Goal: Information Seeking & Learning: Learn about a topic

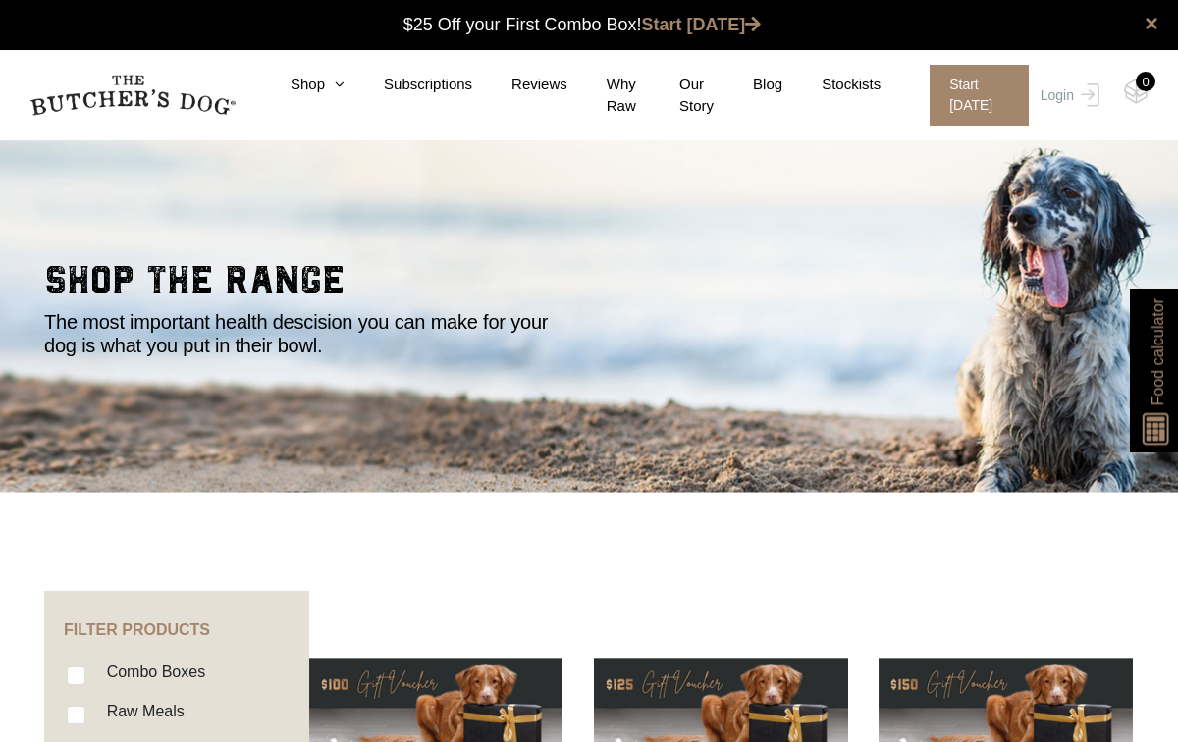
scroll to position [1, 0]
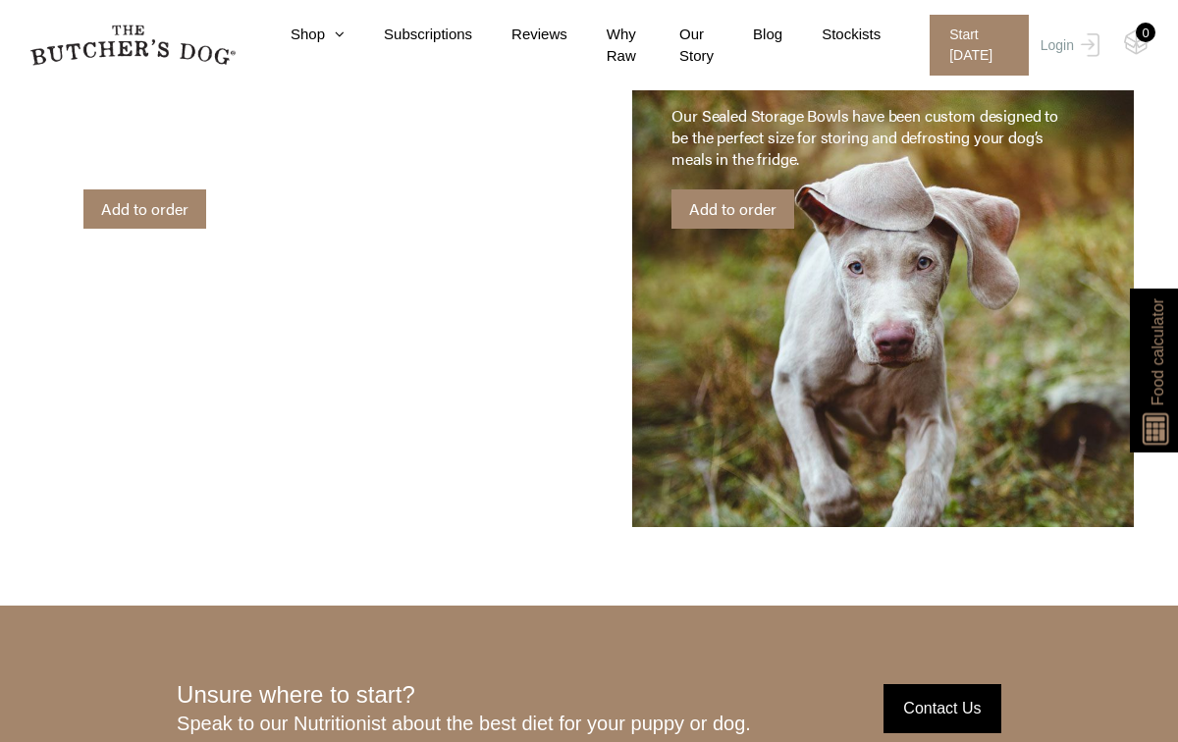
scroll to position [4085, 0]
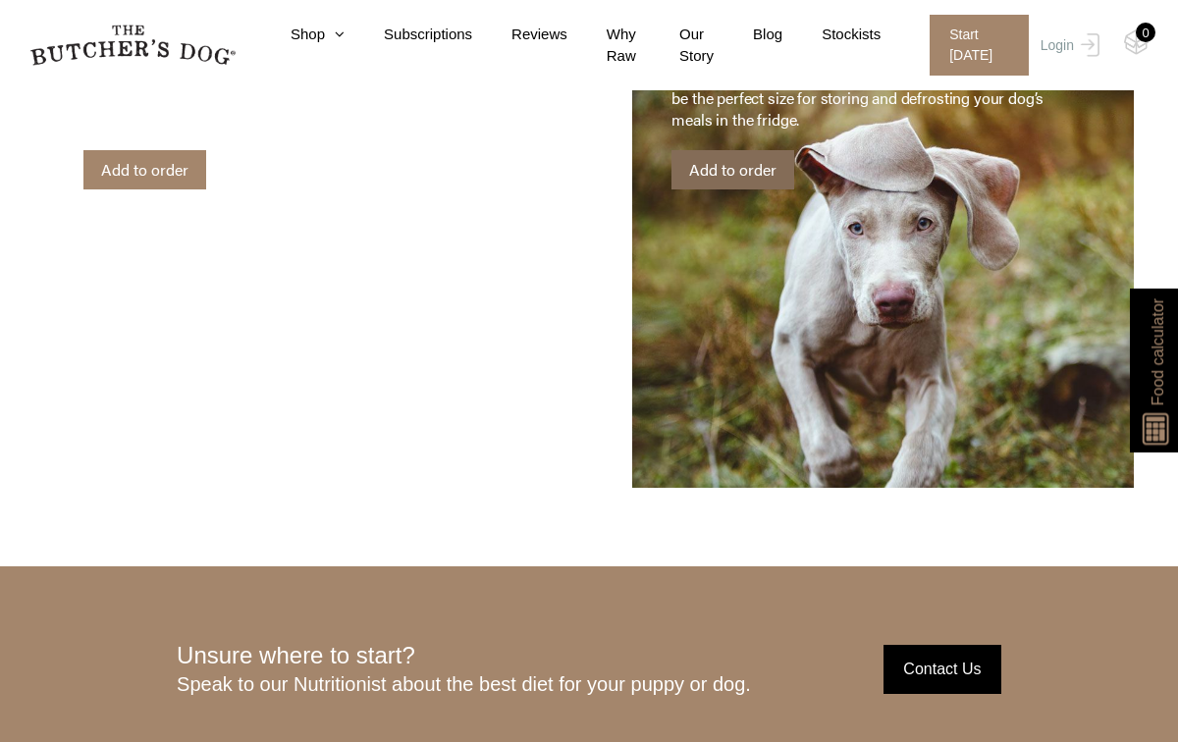
click at [744, 161] on link "Add to order" at bounding box center [733, 169] width 123 height 39
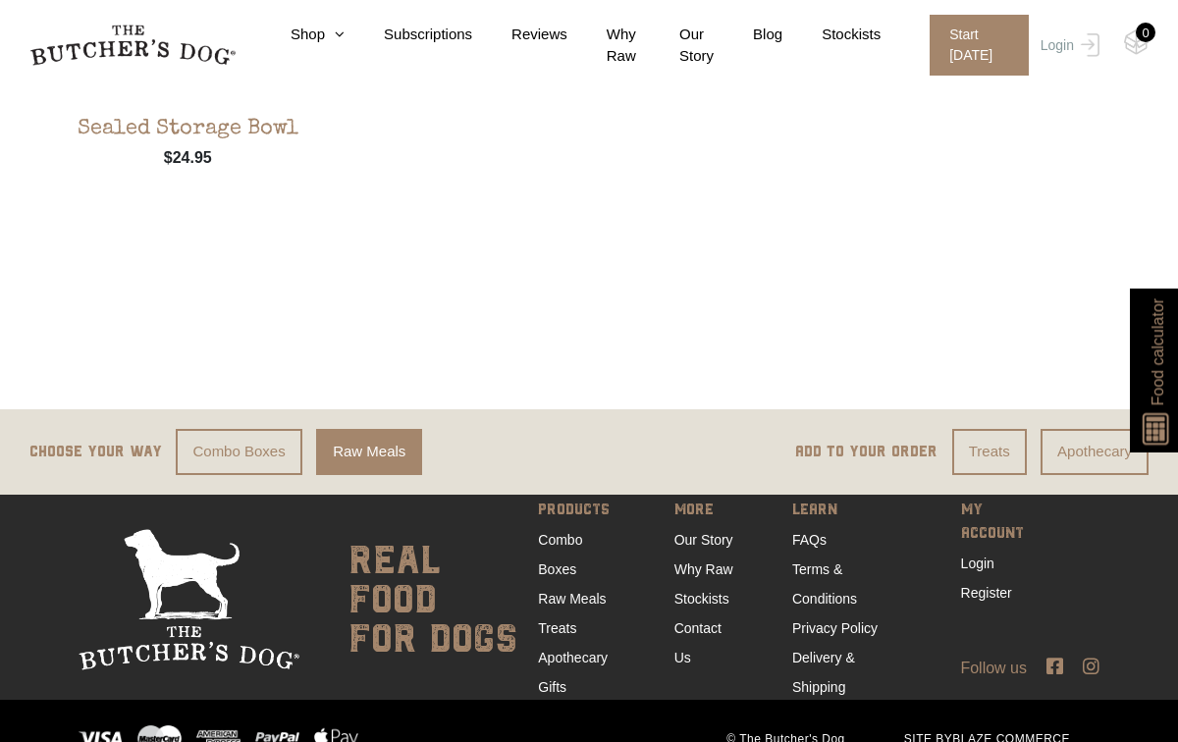
scroll to position [1726, 0]
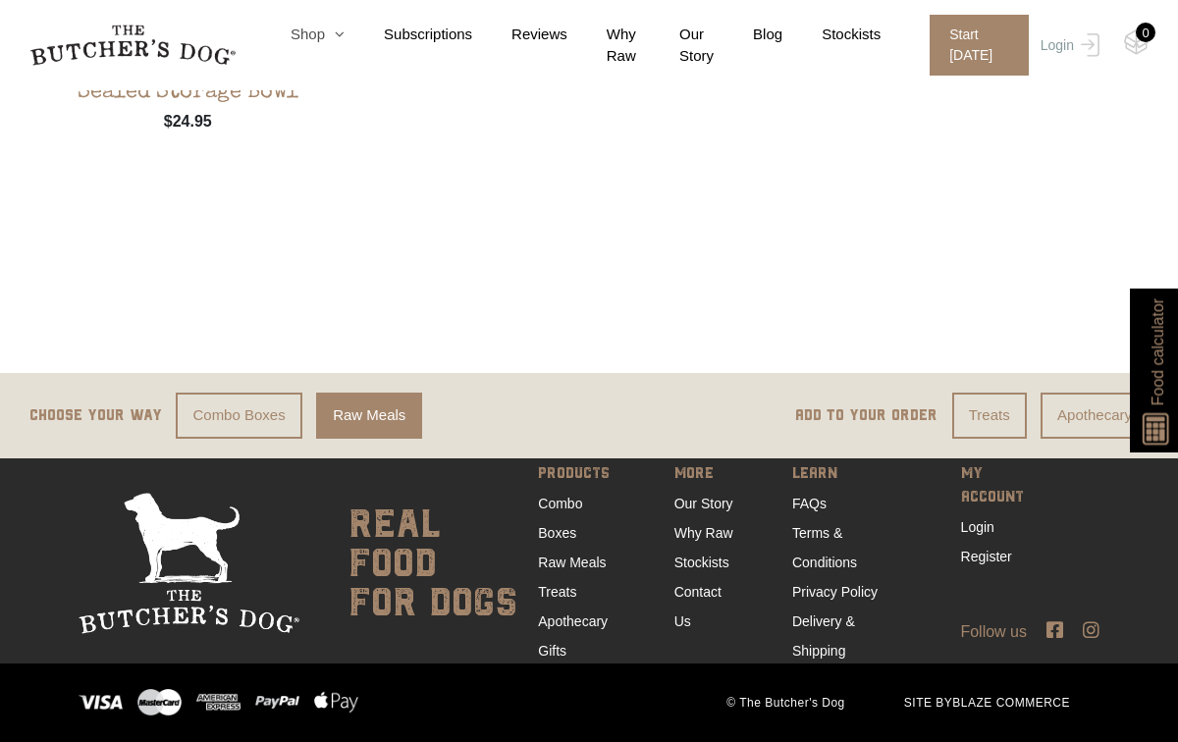
click at [313, 33] on link "Shop" at bounding box center [297, 35] width 93 height 23
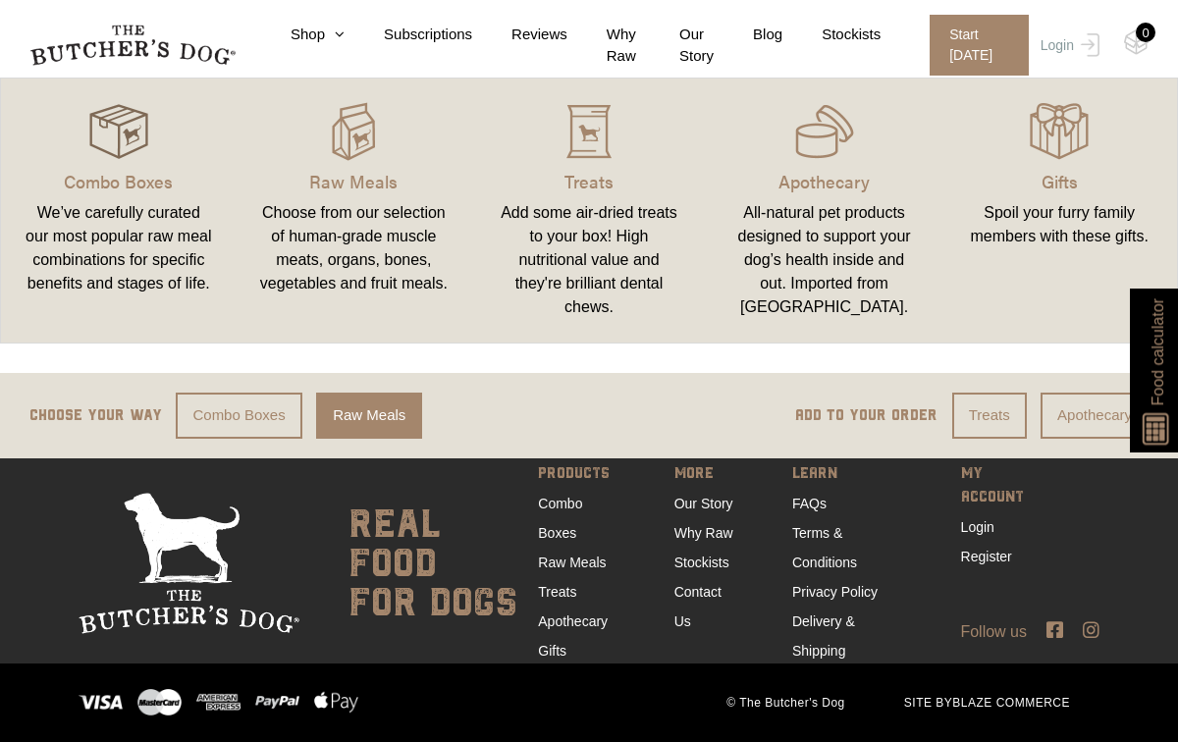
click at [127, 156] on img at bounding box center [118, 131] width 59 height 59
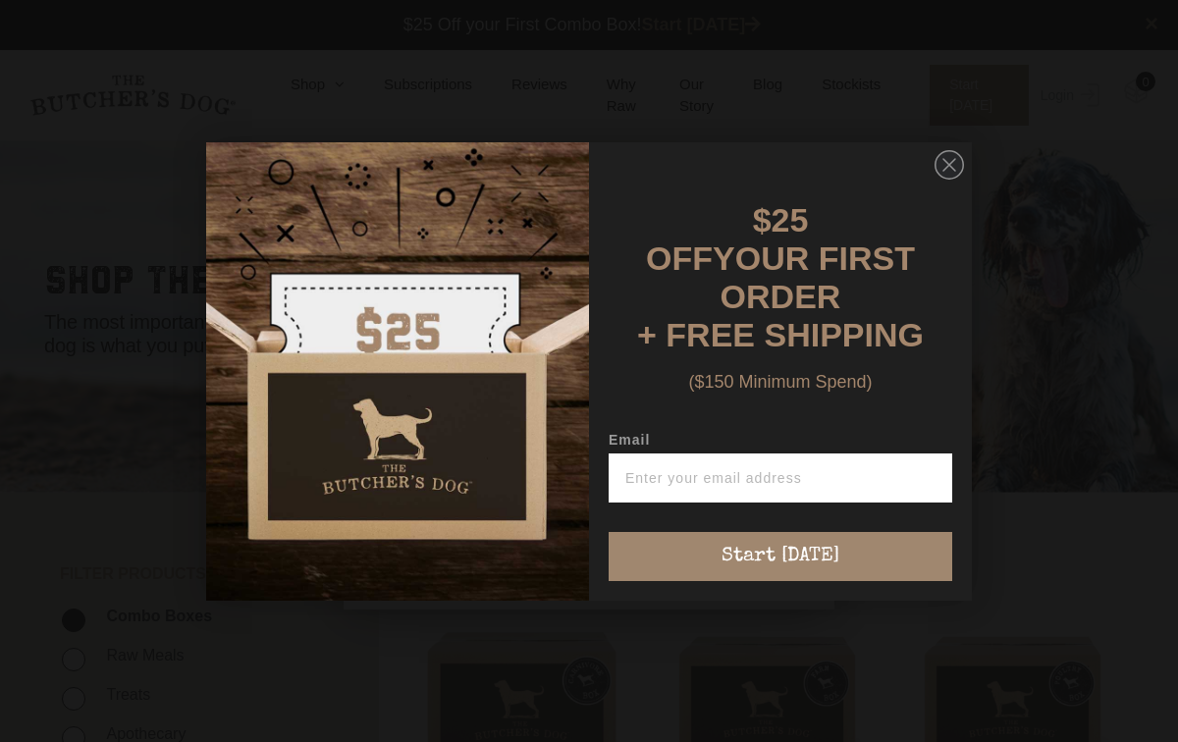
scroll to position [1, 0]
type input "d.entenmann@gmail.com"
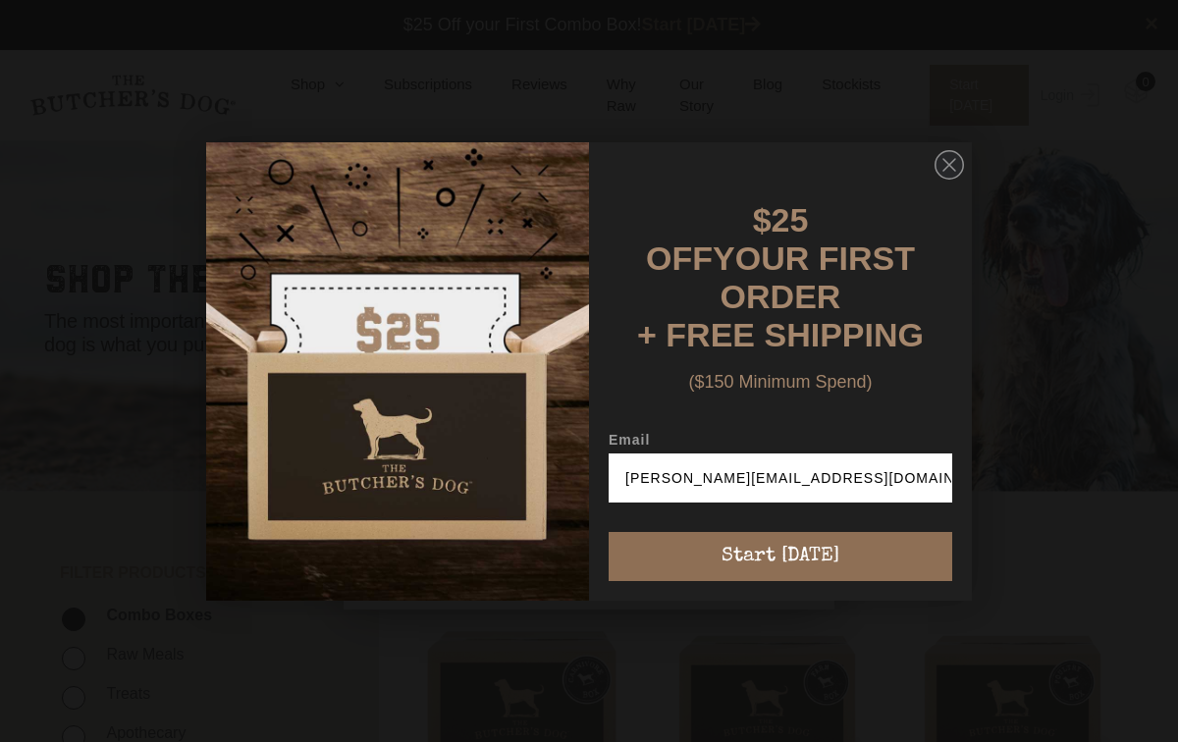
click at [801, 537] on button "Start [DATE]" at bounding box center [781, 556] width 344 height 49
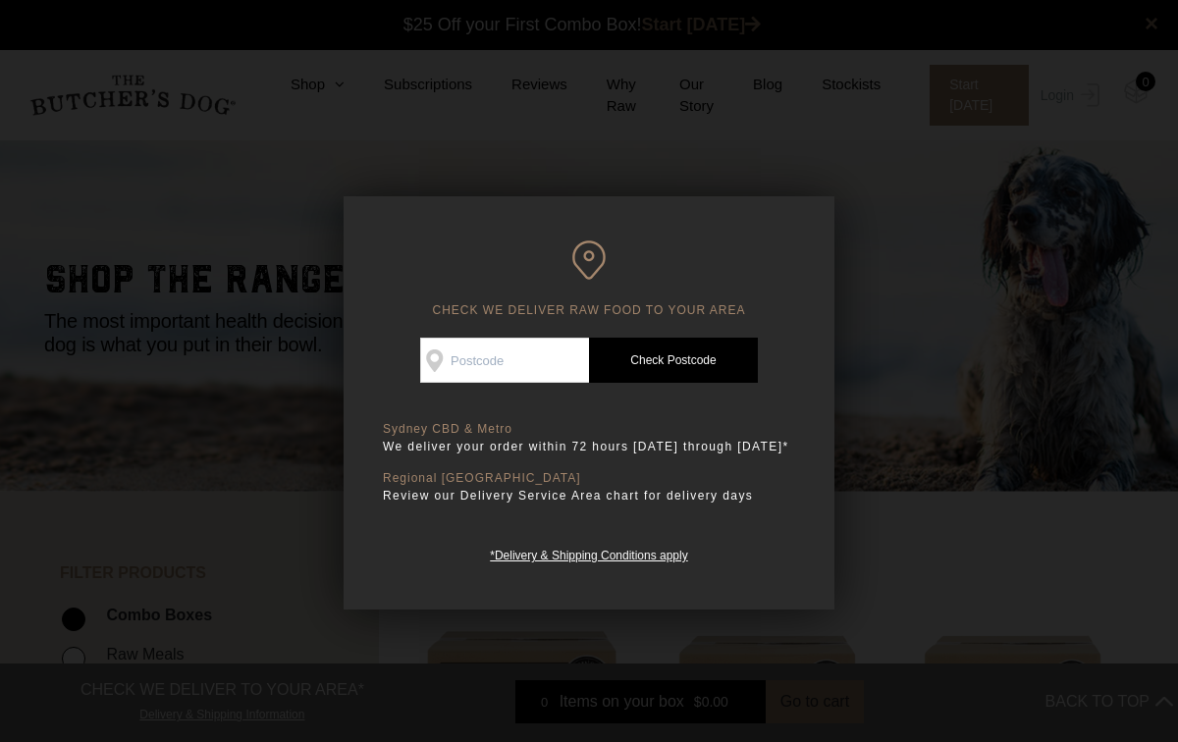
click at [553, 364] on input "Check Availability At" at bounding box center [504, 360] width 169 height 45
type input "2029"
click at [705, 363] on link "Check Postcode" at bounding box center [673, 360] width 169 height 45
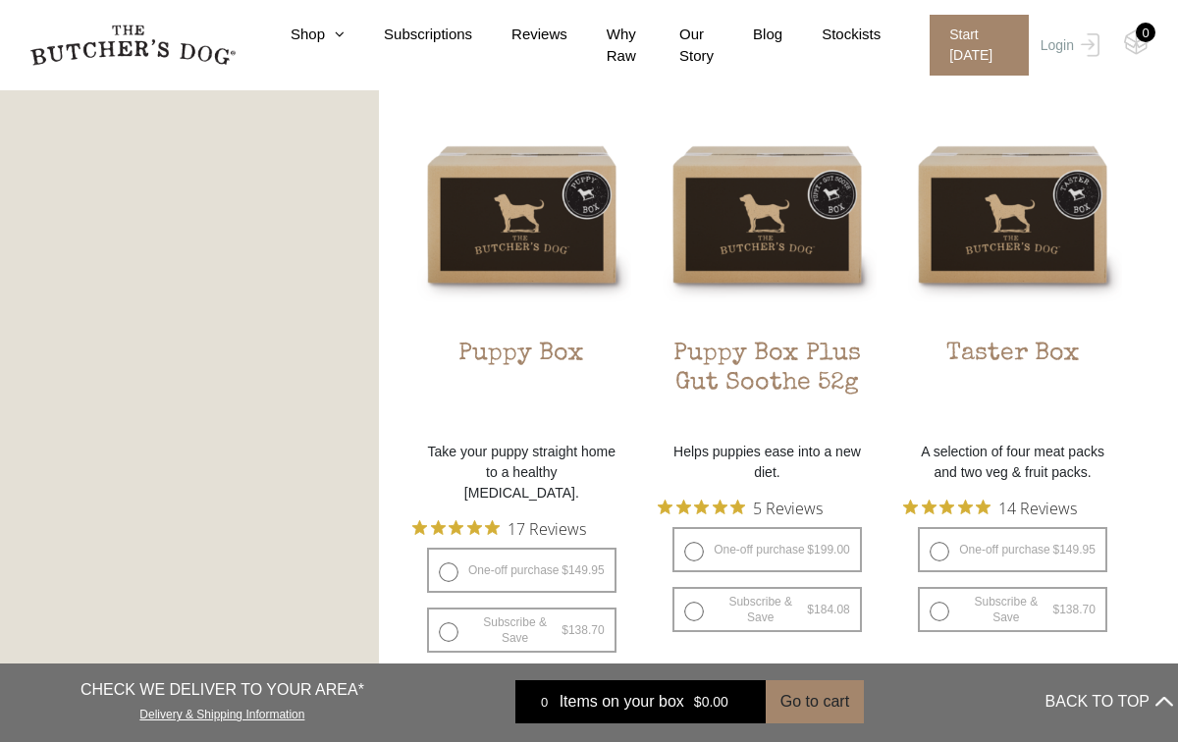
scroll to position [1061, 0]
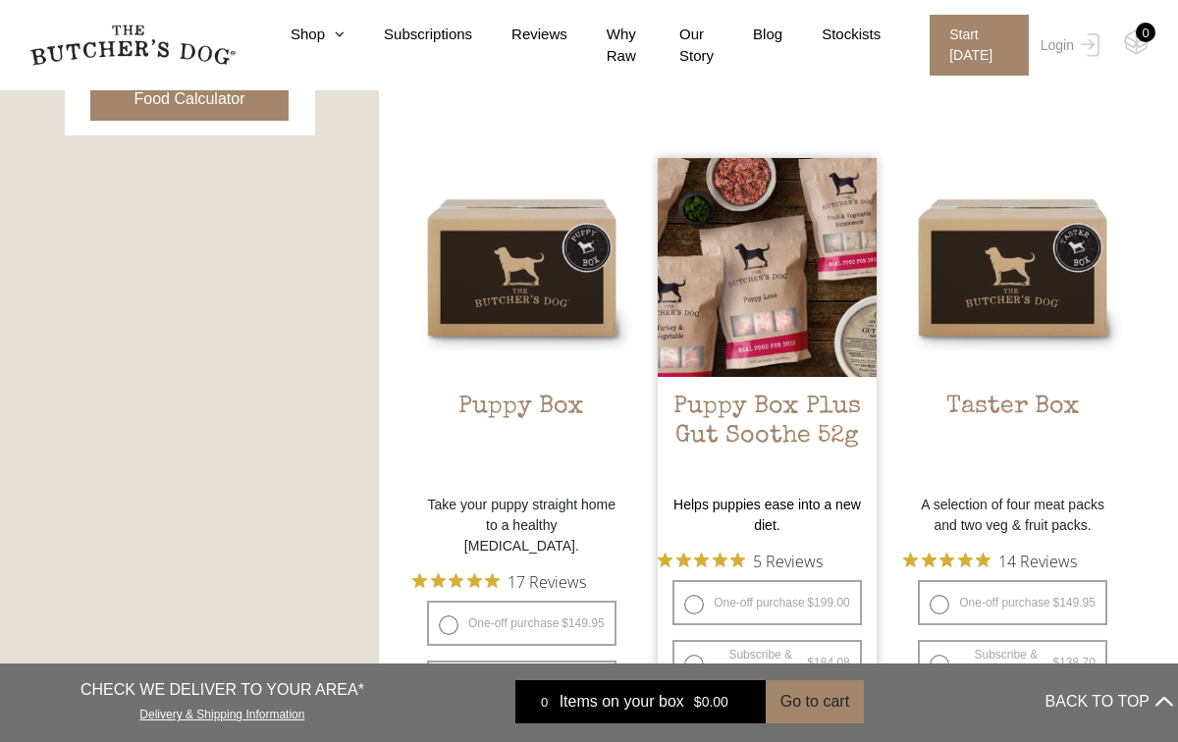
click at [792, 323] on img at bounding box center [767, 267] width 219 height 219
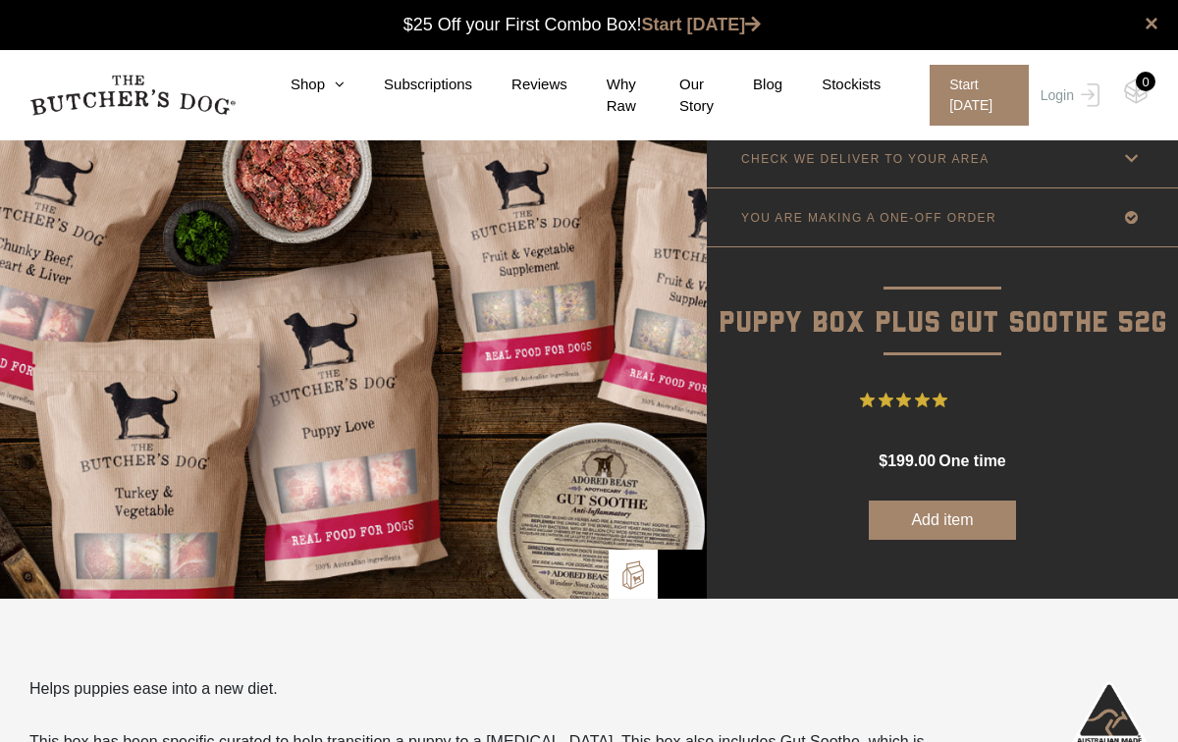
scroll to position [1, 0]
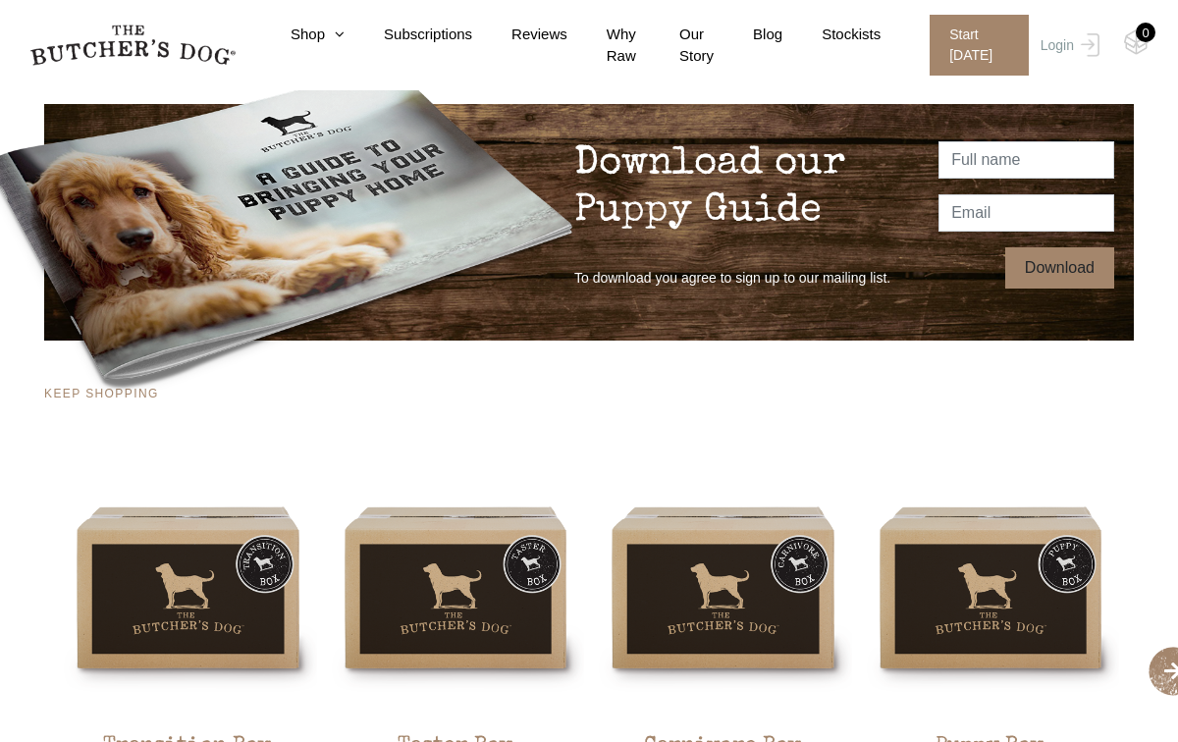
scroll to position [3182, 0]
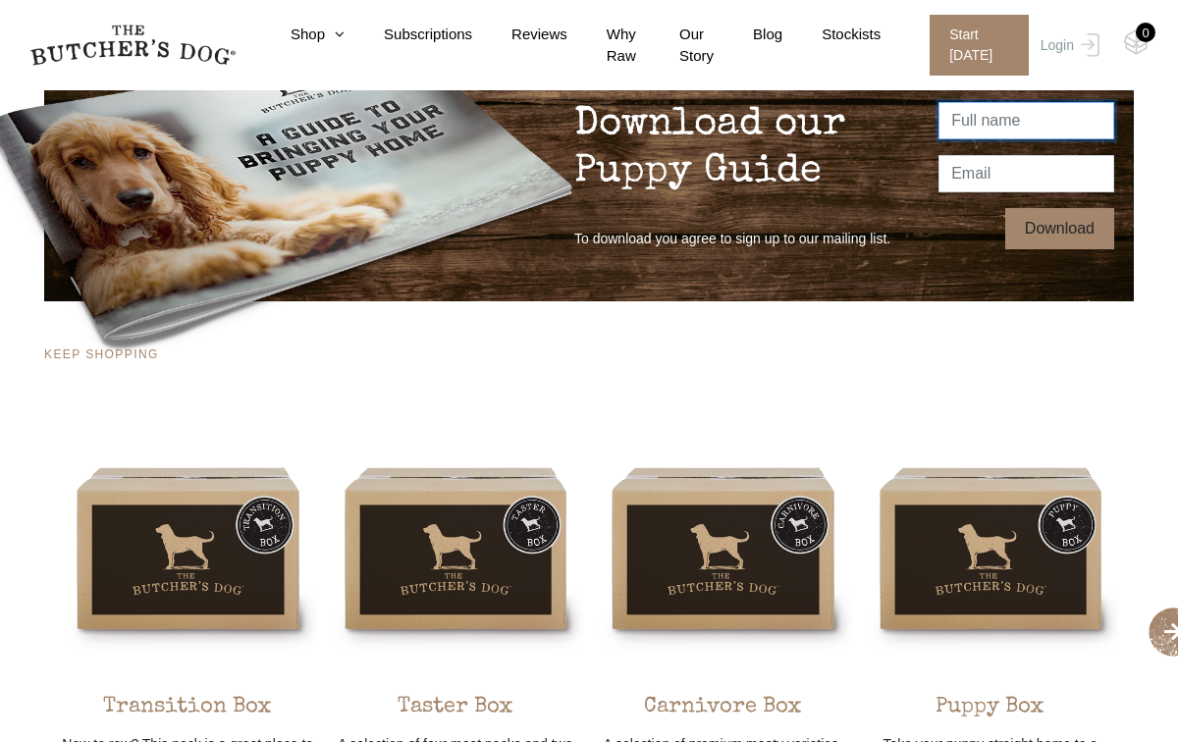
click at [1025, 134] on input "text" at bounding box center [1027, 120] width 176 height 37
type input "daniela"
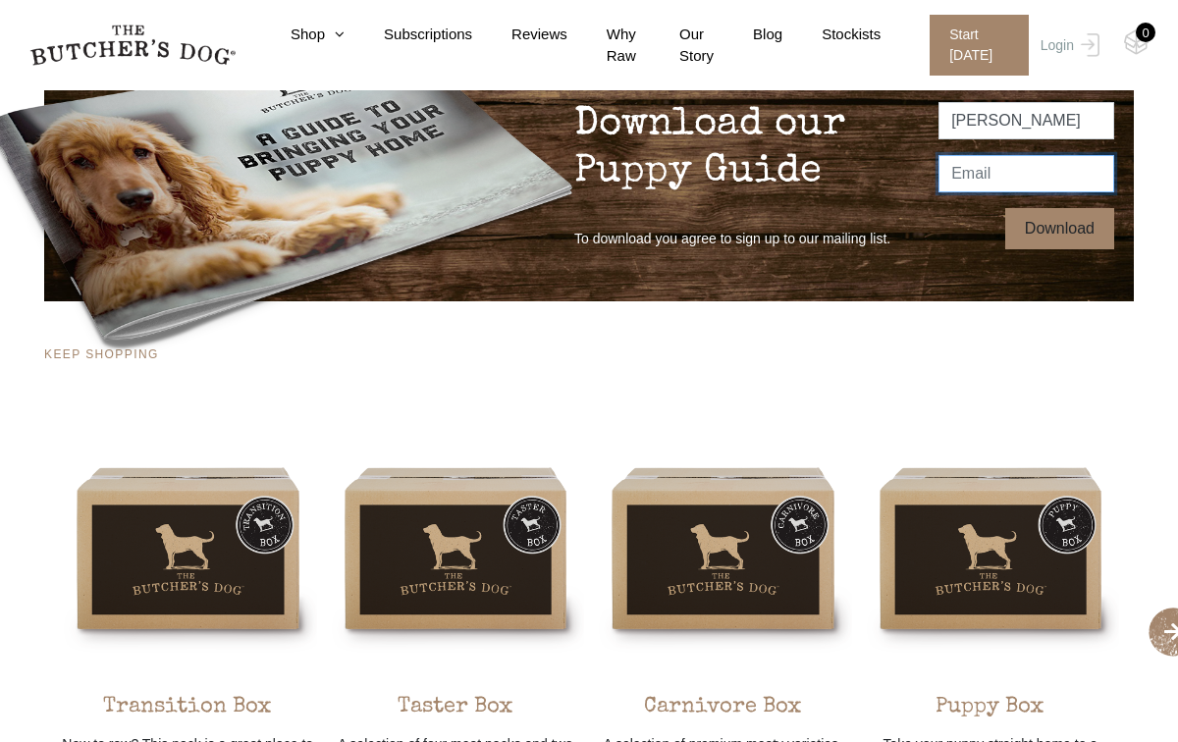
click at [1073, 188] on input "email" at bounding box center [1027, 173] width 176 height 37
type input "d.entenmann@gmail.com"
click at [1072, 229] on input "Download" at bounding box center [1059, 228] width 109 height 41
type input "Thanks!"
click at [1143, 397] on div "Download our Puppy Guide daniela d.entenmann@gmail.com To download you agree to…" at bounding box center [588, 487] width 1119 height 884
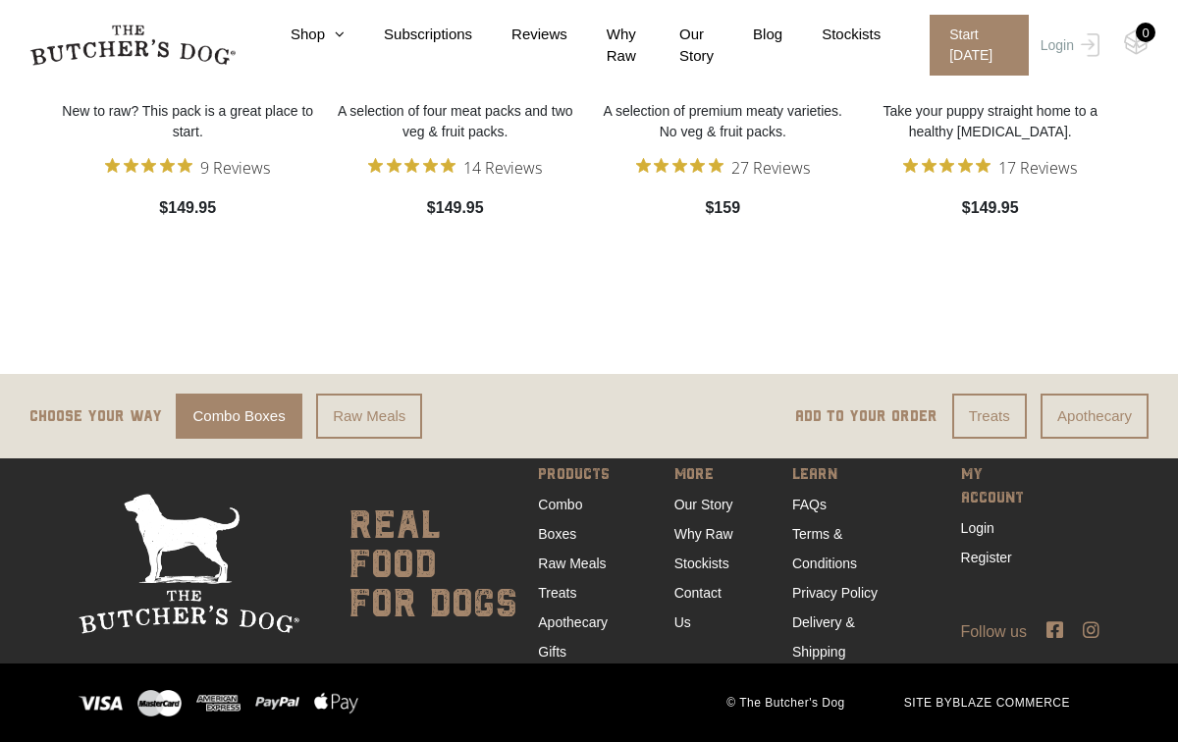
scroll to position [3819, 0]
click at [588, 559] on link "Raw Meals" at bounding box center [572, 564] width 68 height 16
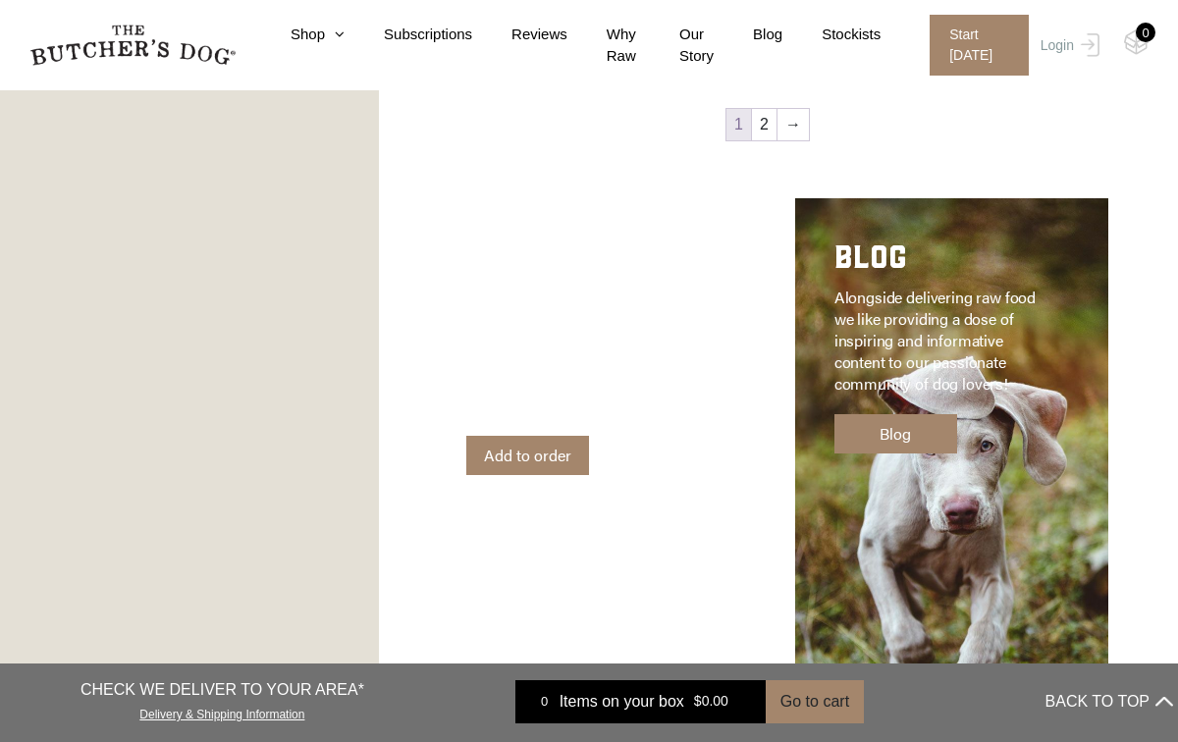
scroll to position [2789, 0]
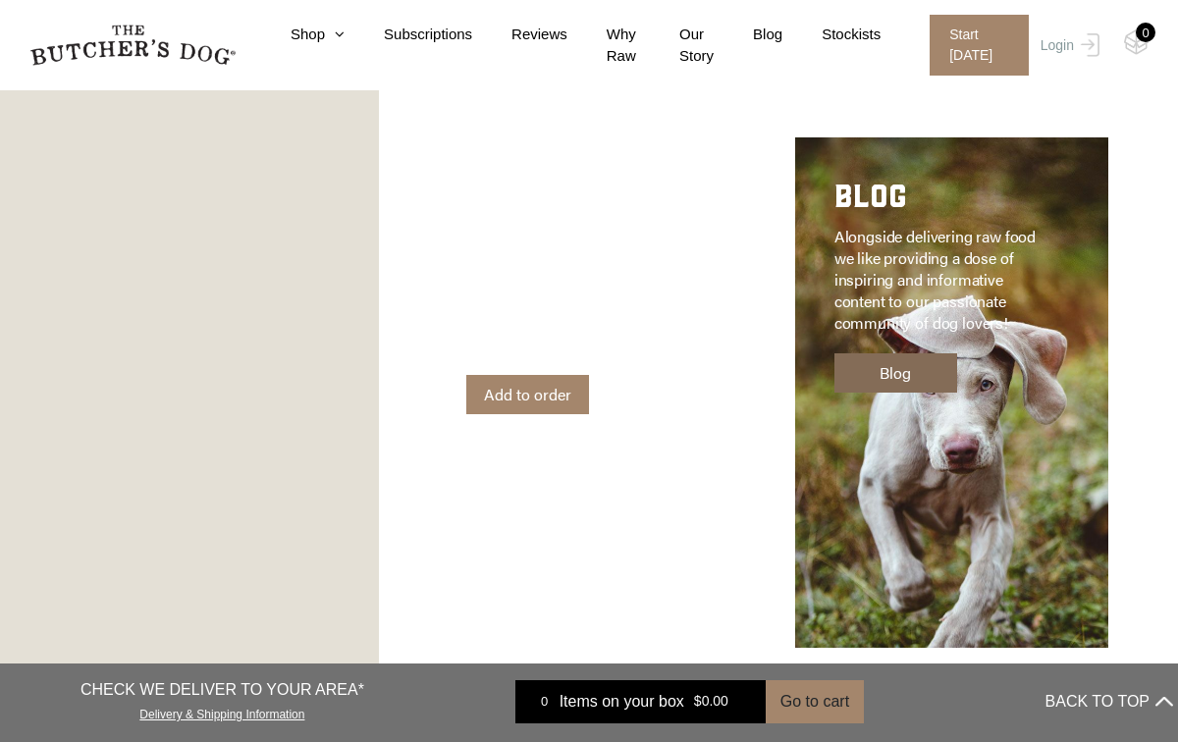
click at [888, 368] on link "Blog" at bounding box center [895, 372] width 123 height 39
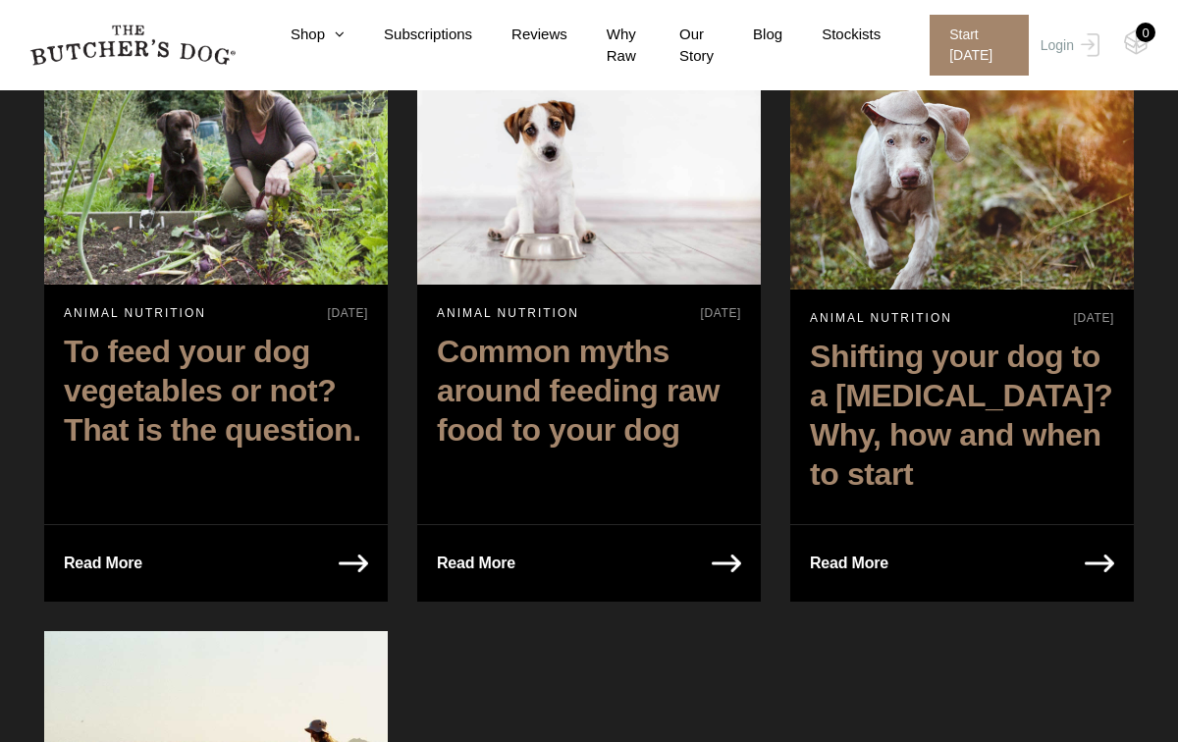
scroll to position [4635, 0]
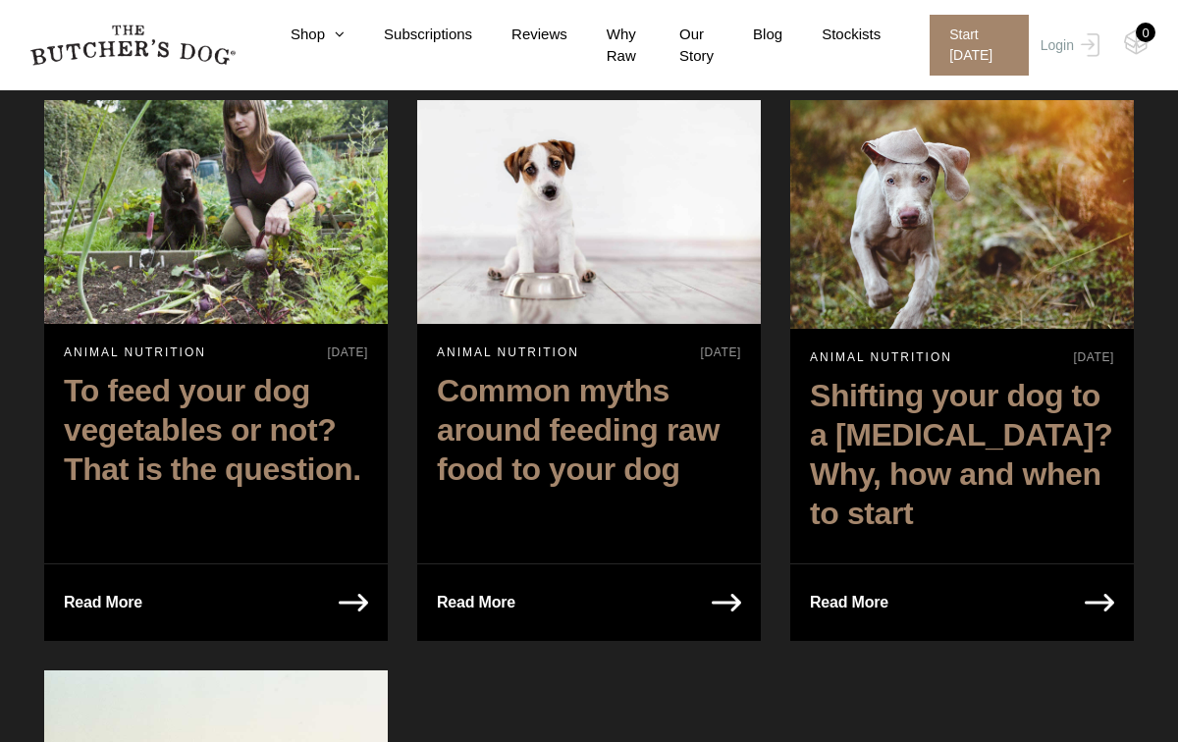
click at [1102, 594] on img at bounding box center [1099, 603] width 29 height 18
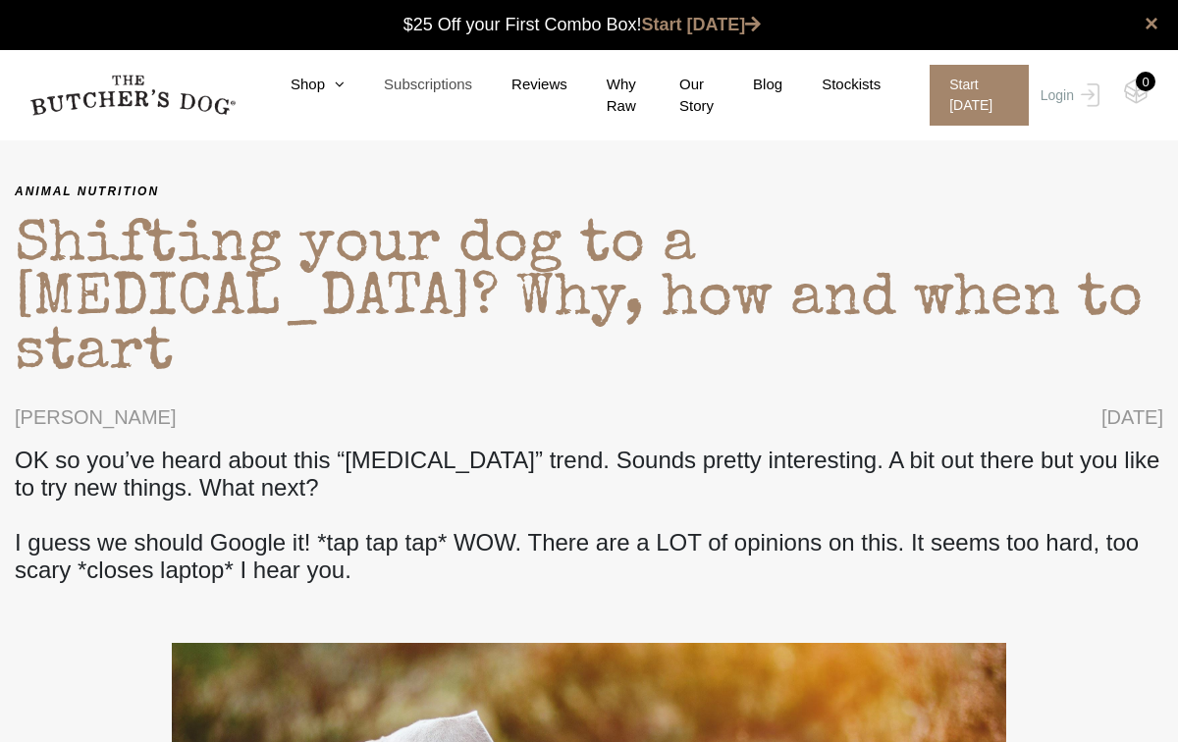
click at [436, 84] on link "Subscriptions" at bounding box center [409, 85] width 128 height 23
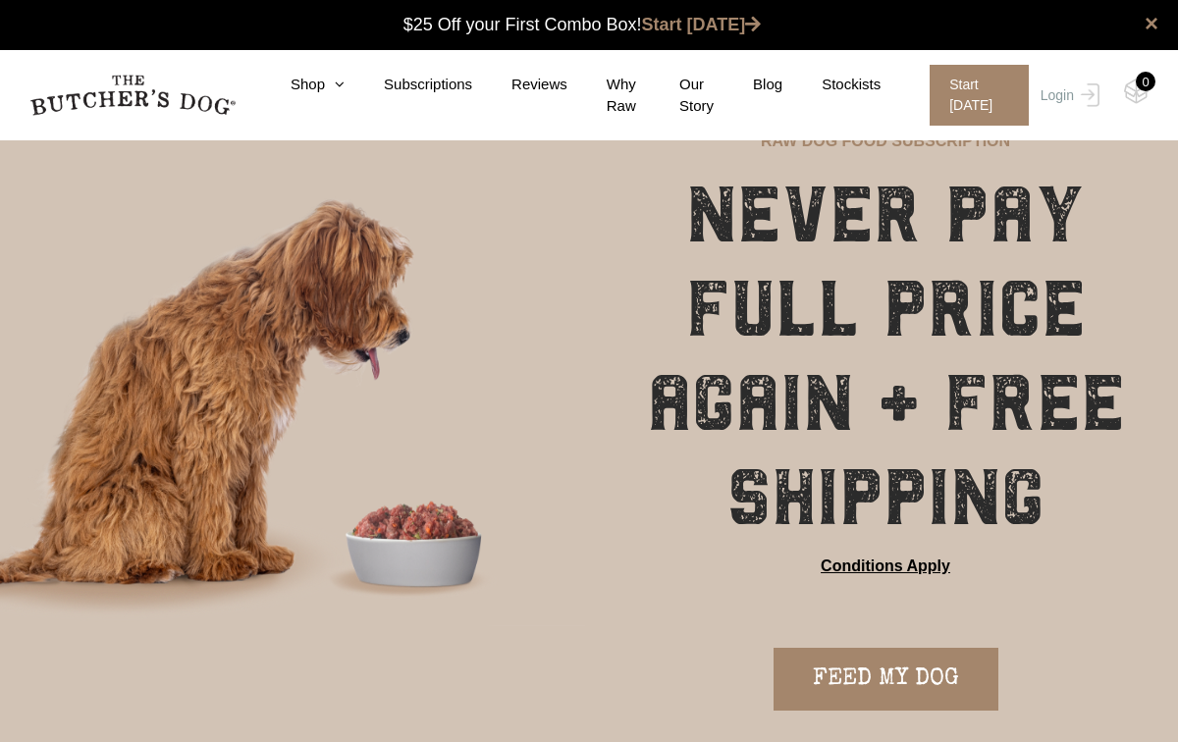
scroll to position [1, 0]
click at [1139, 519] on div "NEVER PAY FULL PRICE AGAIN + FREE SHIPPING Conditions Apply" at bounding box center [885, 394] width 585 height 455
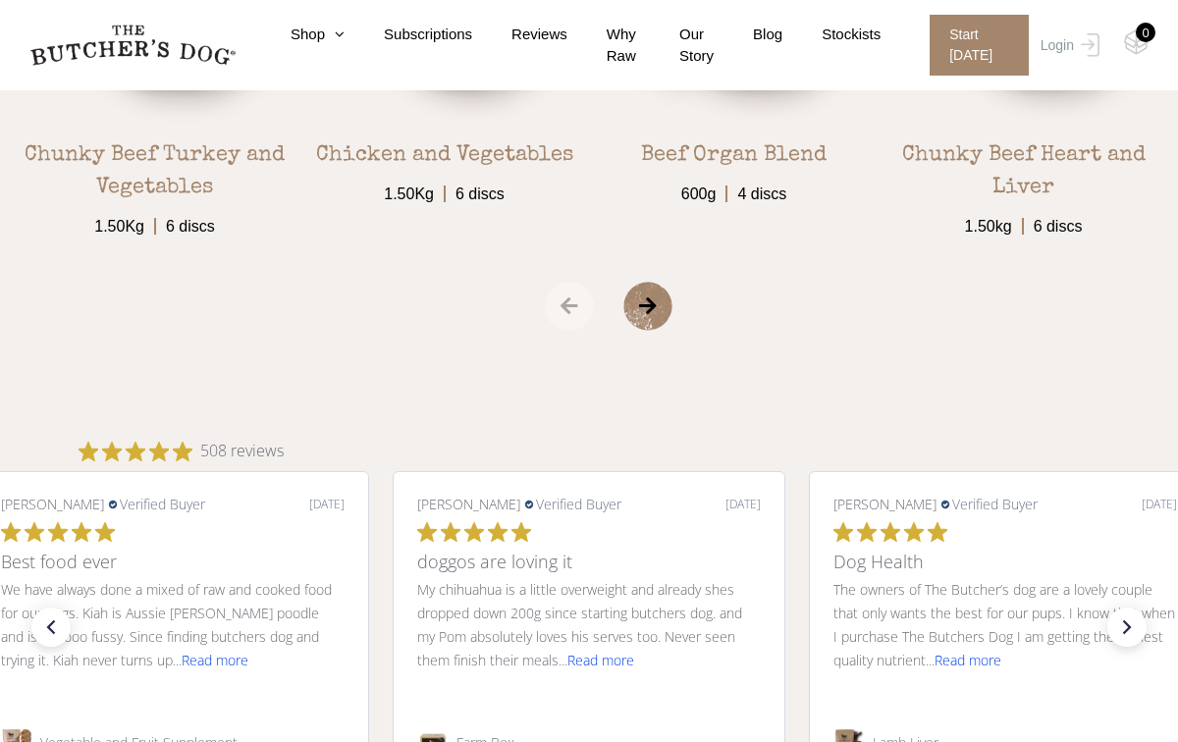
scroll to position [3454, 0]
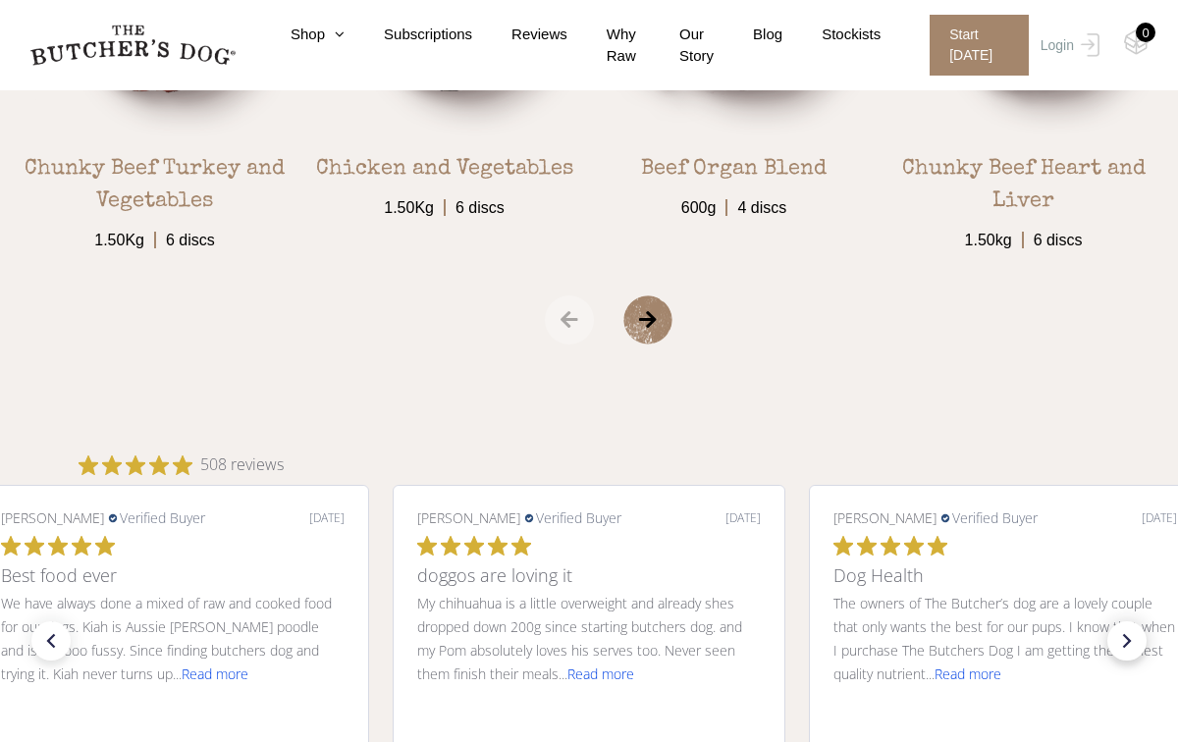
click at [1130, 638] on icon "right arrow" at bounding box center [1126, 640] width 27 height 27
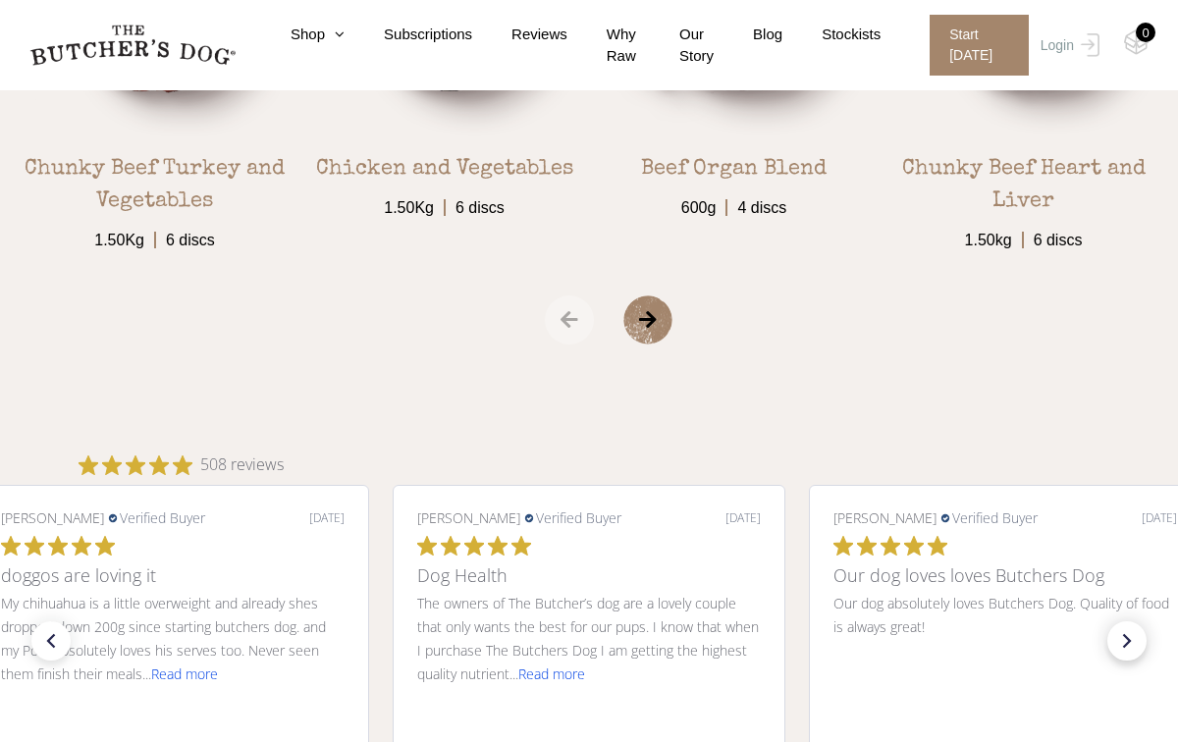
click at [1130, 638] on icon "right arrow" at bounding box center [1126, 640] width 27 height 27
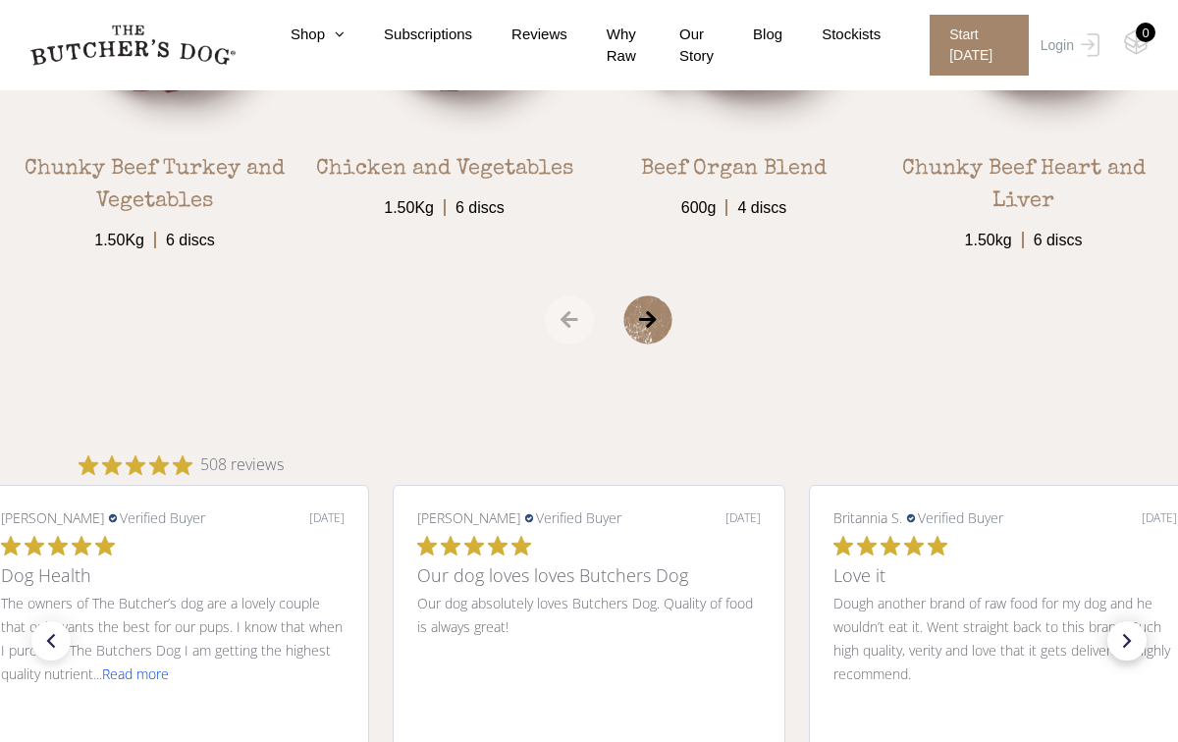
click at [1130, 639] on icon "right arrow" at bounding box center [1126, 640] width 27 height 27
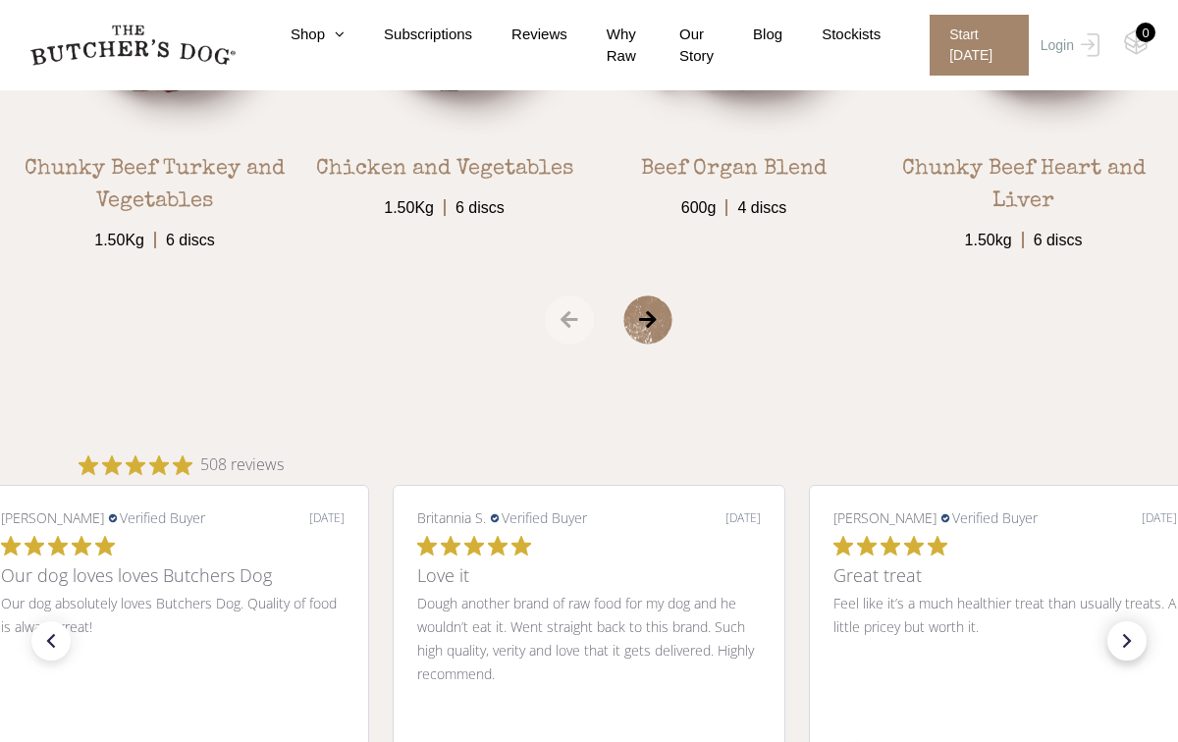
click at [1130, 640] on icon "right arrow" at bounding box center [1126, 640] width 27 height 27
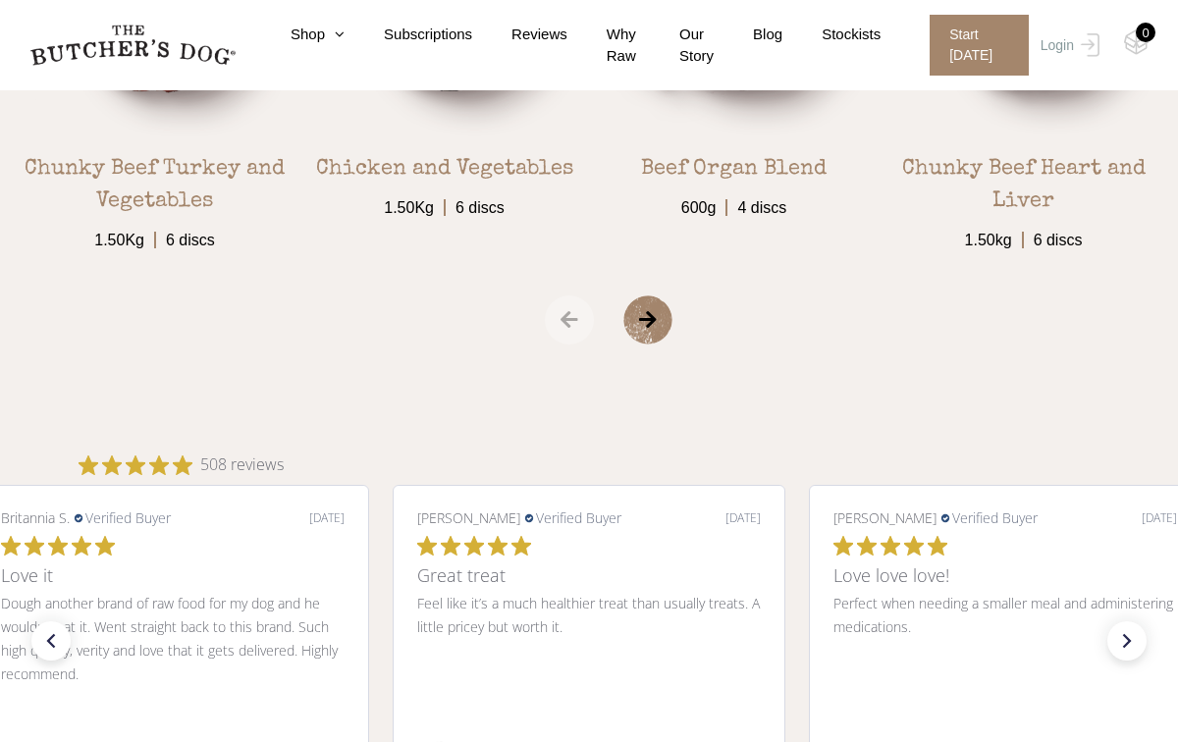
click at [644, 318] on span "›" at bounding box center [672, 320] width 98 height 49
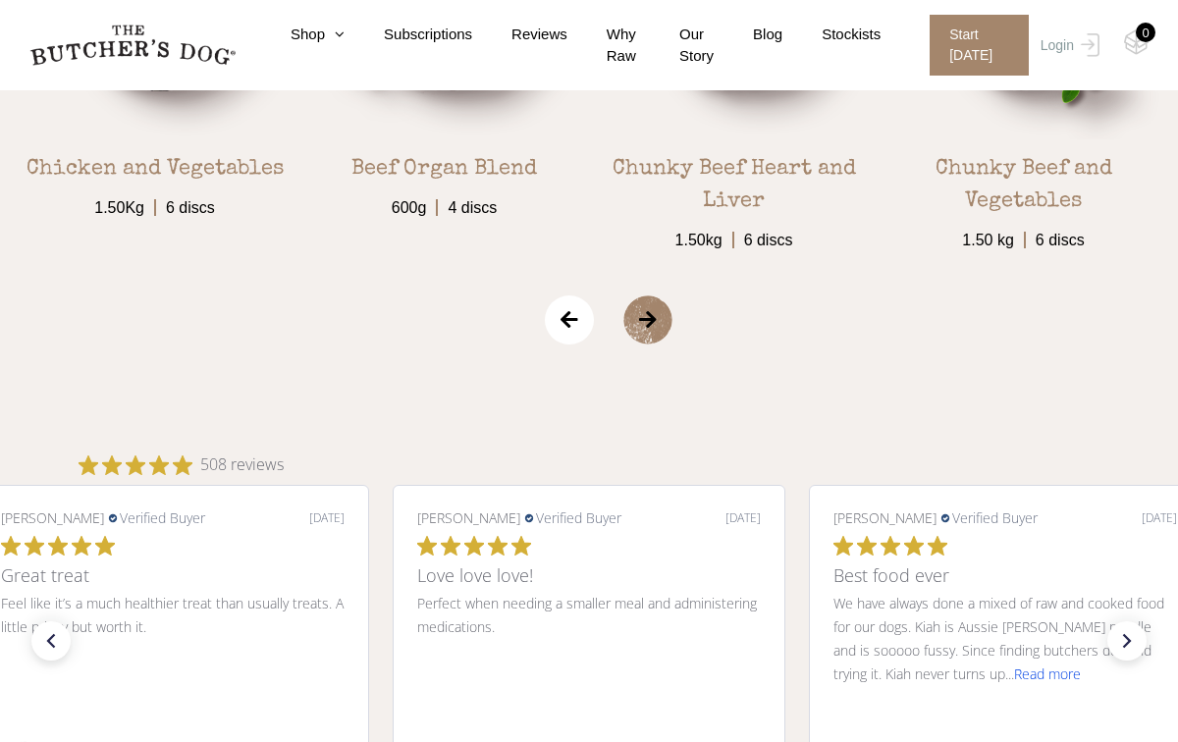
click at [644, 318] on span "›" at bounding box center [672, 320] width 98 height 49
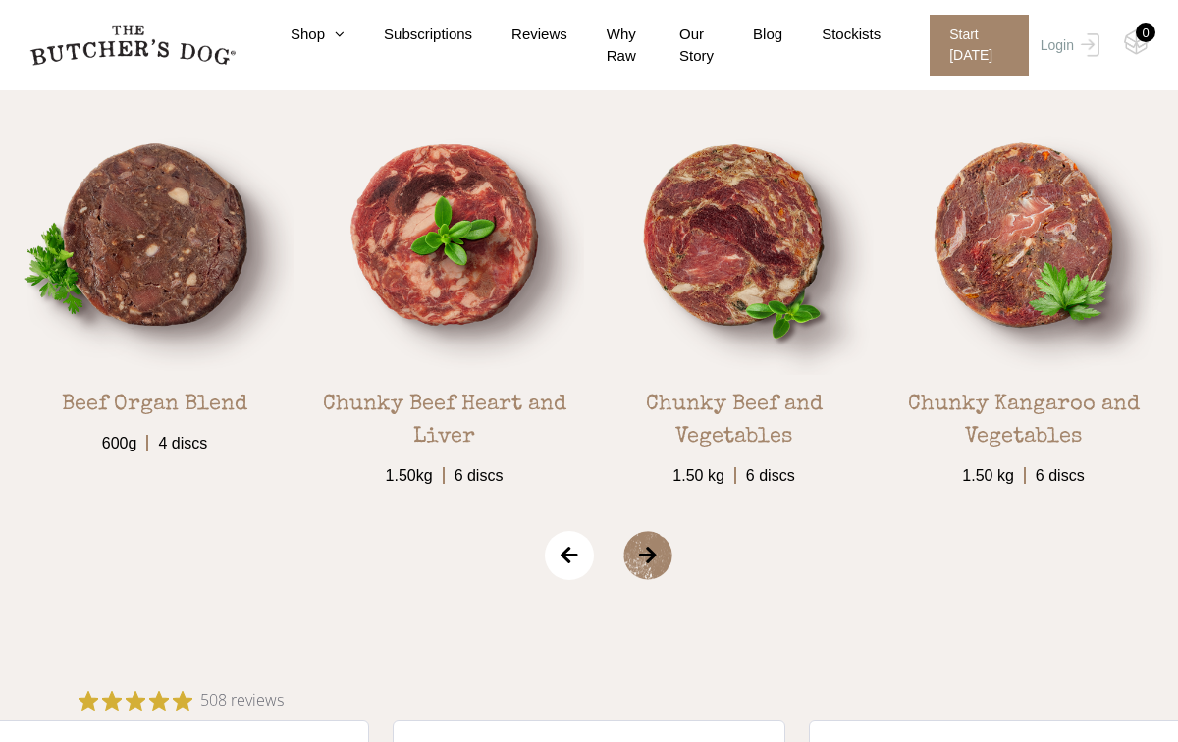
scroll to position [3179, 0]
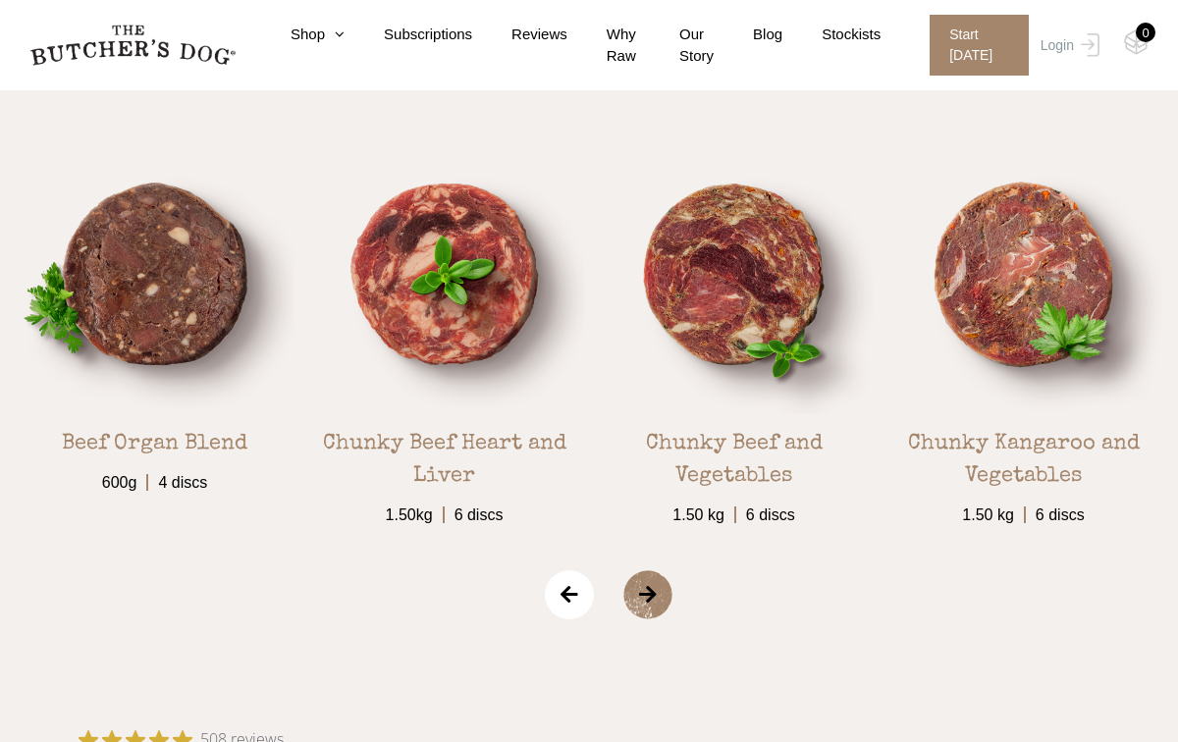
click at [649, 595] on span "›" at bounding box center [672, 594] width 98 height 49
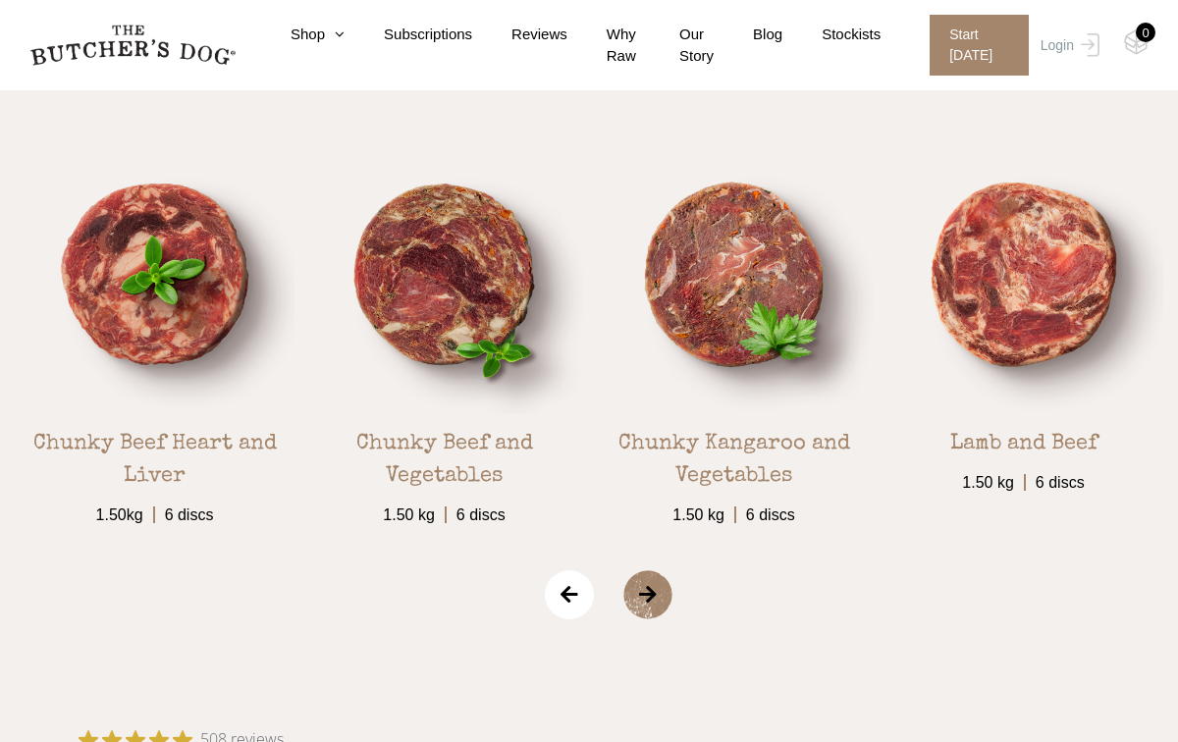
click at [649, 595] on span "›" at bounding box center [672, 594] width 98 height 49
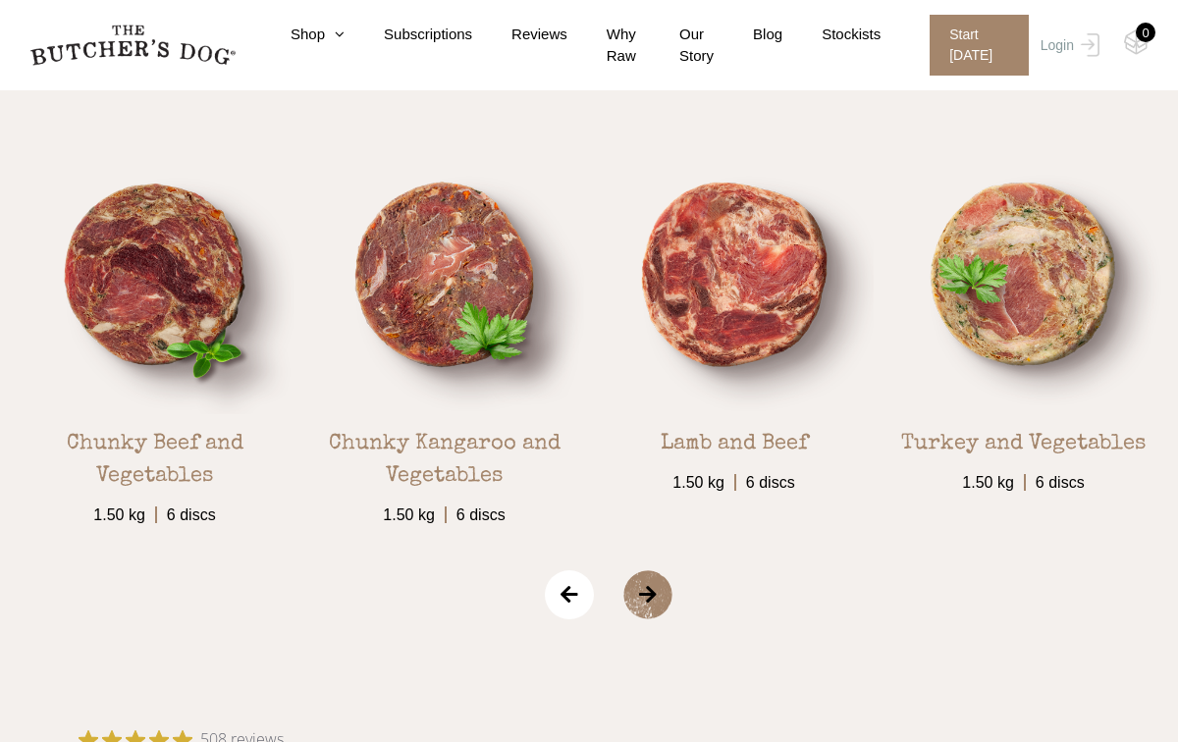
click at [649, 595] on span "›" at bounding box center [672, 594] width 98 height 49
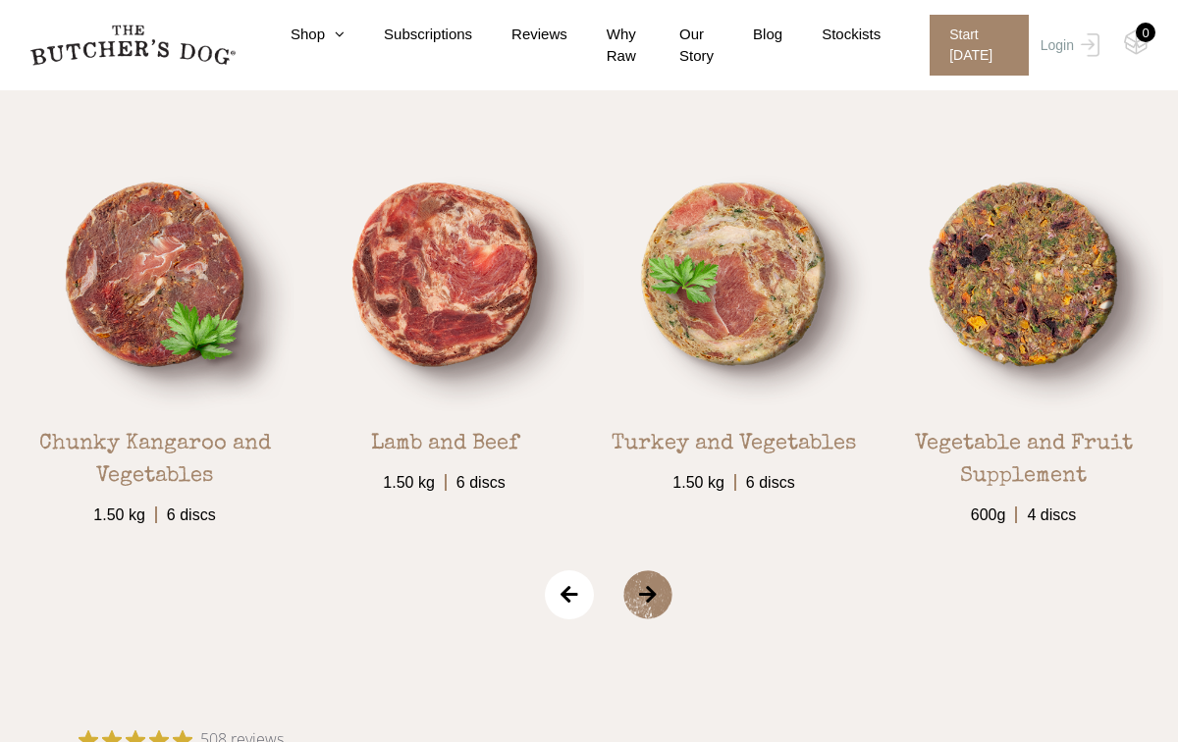
click at [650, 595] on span "›" at bounding box center [672, 594] width 98 height 49
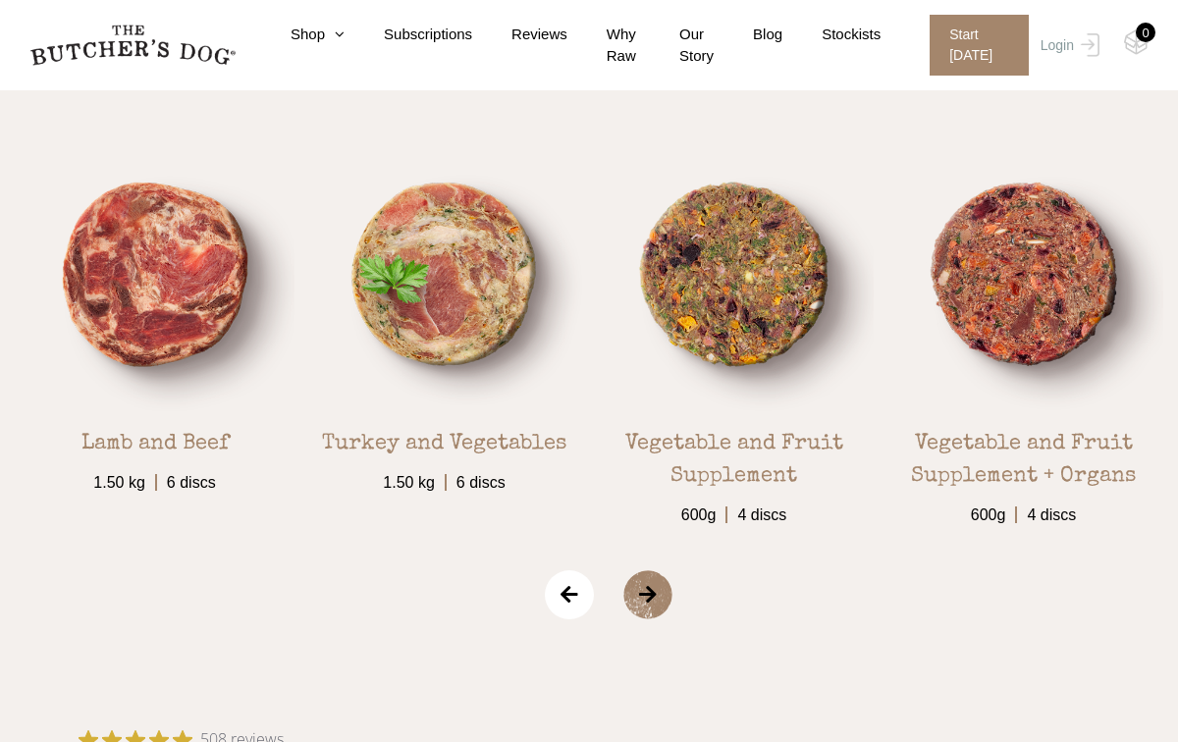
click at [650, 595] on span "›" at bounding box center [672, 594] width 98 height 49
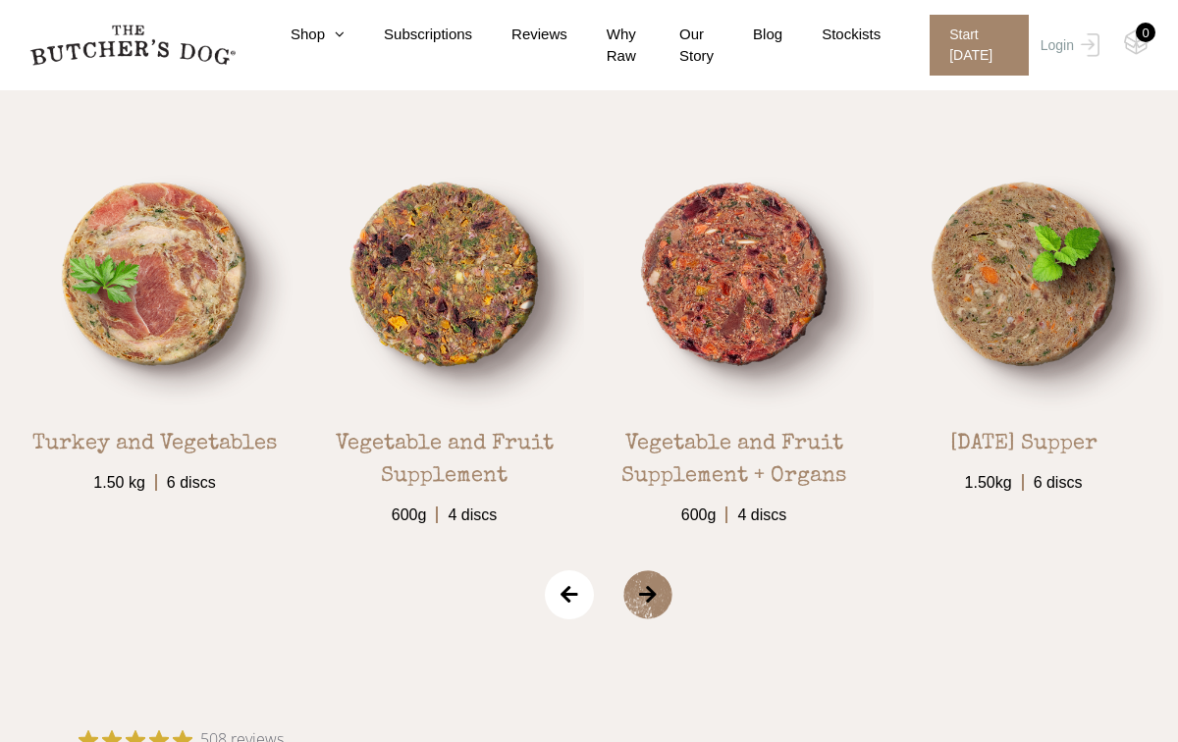
click at [650, 595] on span "›" at bounding box center [672, 594] width 98 height 49
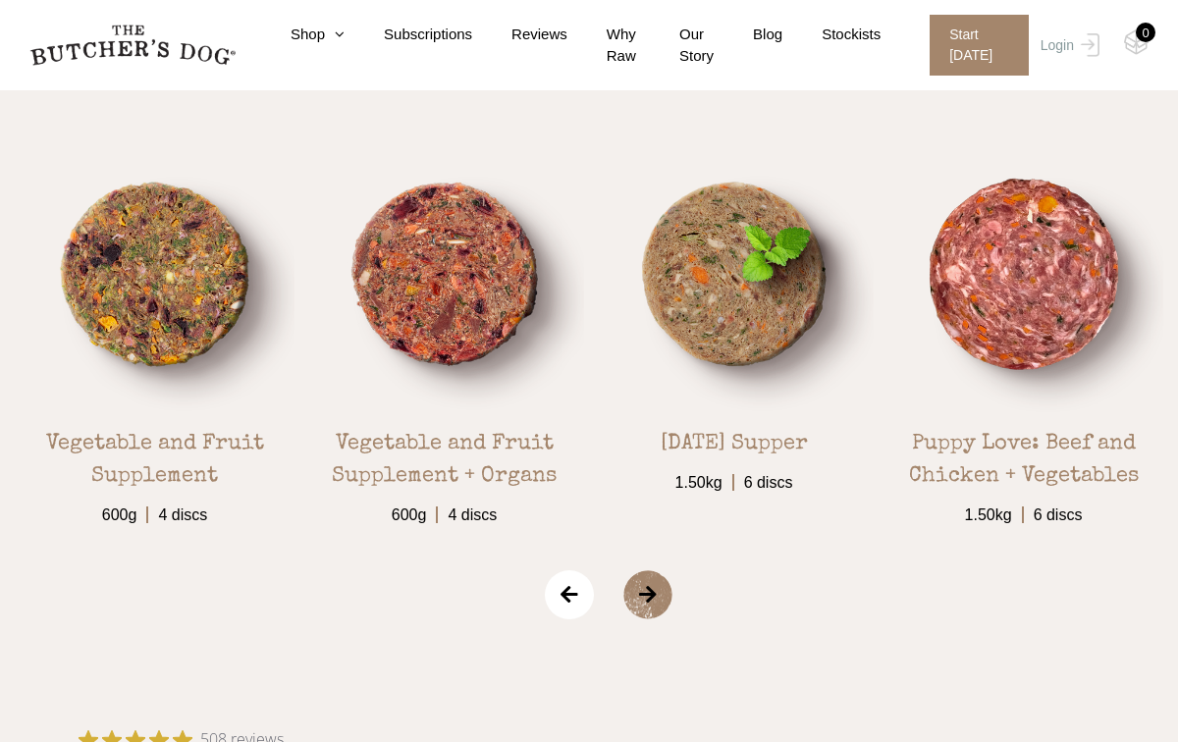
click at [650, 595] on span "›" at bounding box center [672, 594] width 98 height 49
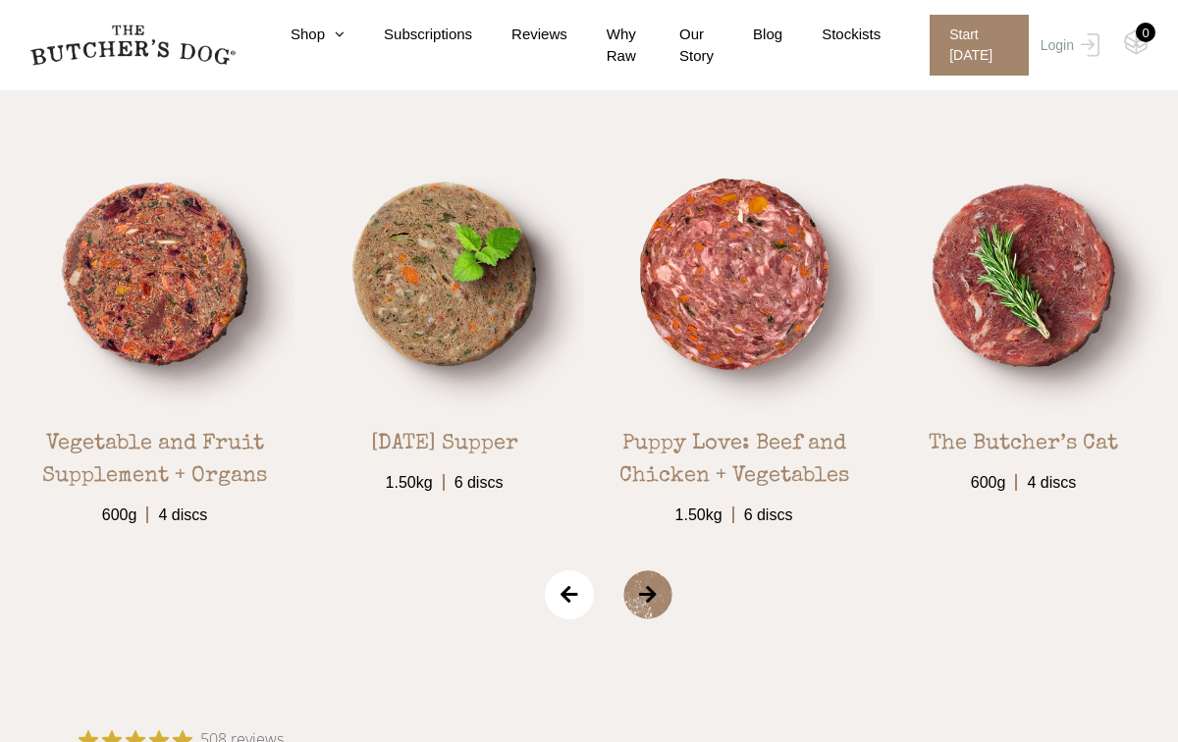
click at [650, 595] on span "›" at bounding box center [672, 594] width 98 height 49
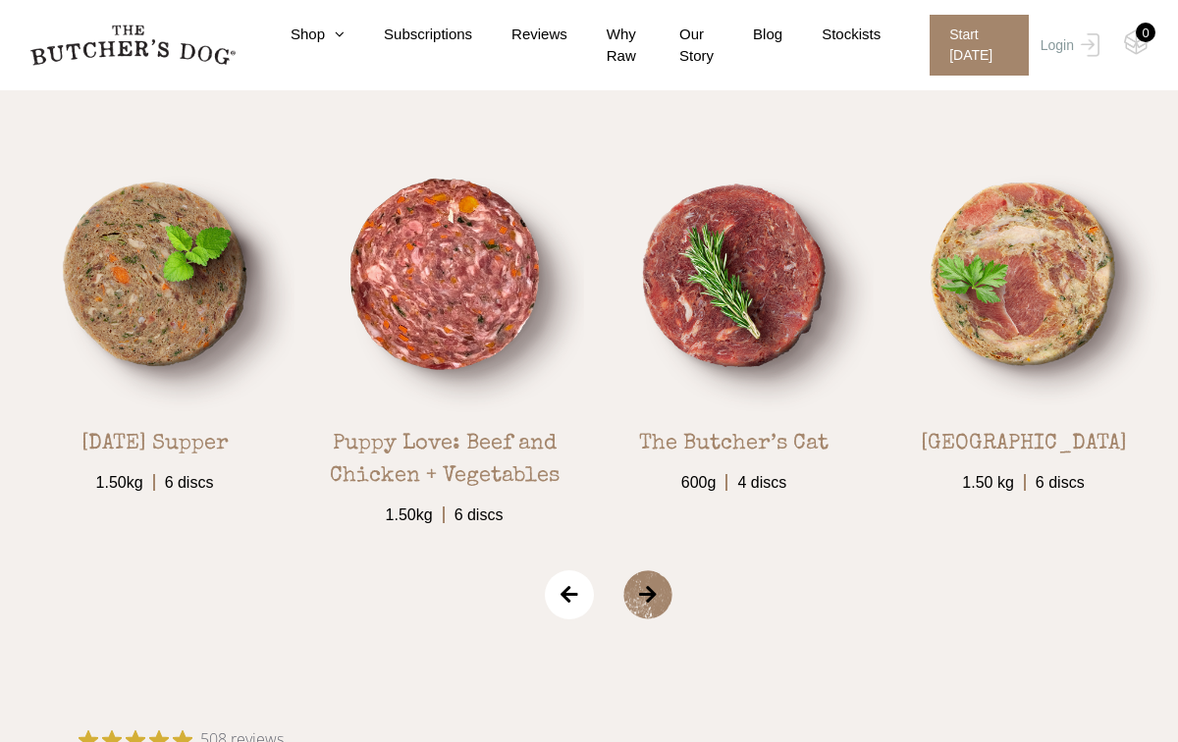
click at [650, 595] on span "›" at bounding box center [672, 594] width 98 height 49
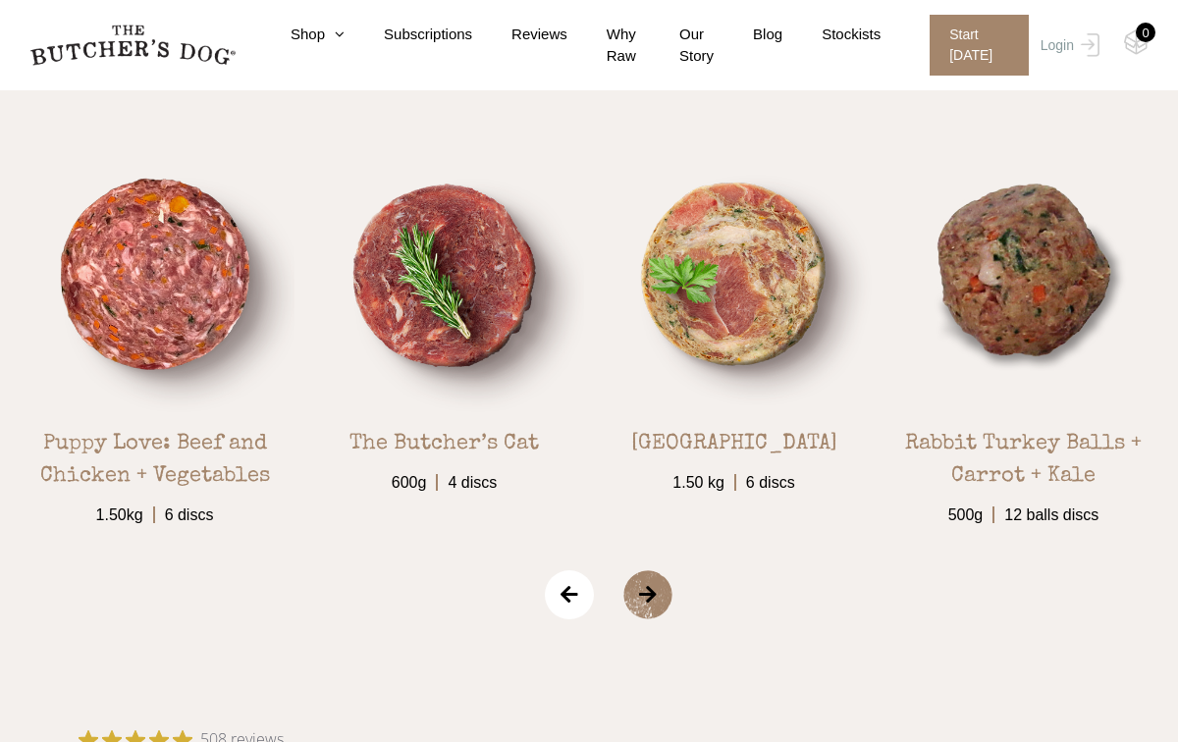
click at [650, 595] on span "›" at bounding box center [672, 594] width 98 height 49
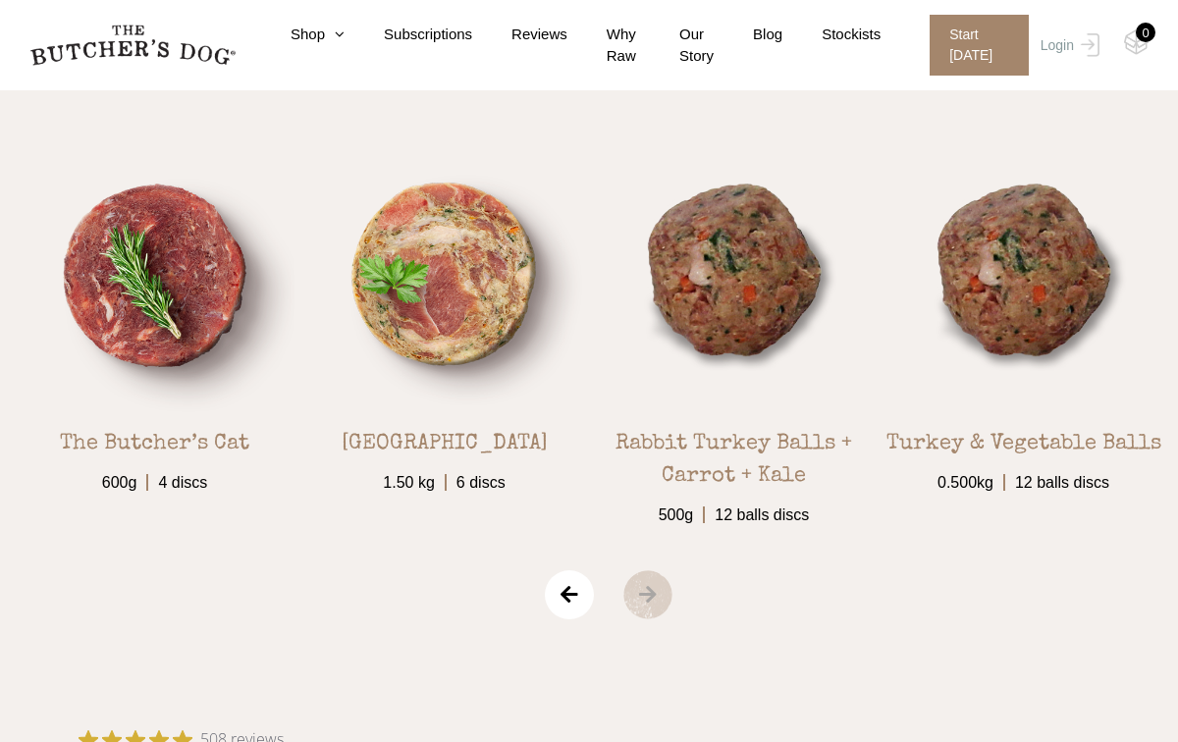
click at [643, 595] on span "›" at bounding box center [672, 594] width 98 height 49
click at [578, 598] on span "‹" at bounding box center [569, 594] width 49 height 49
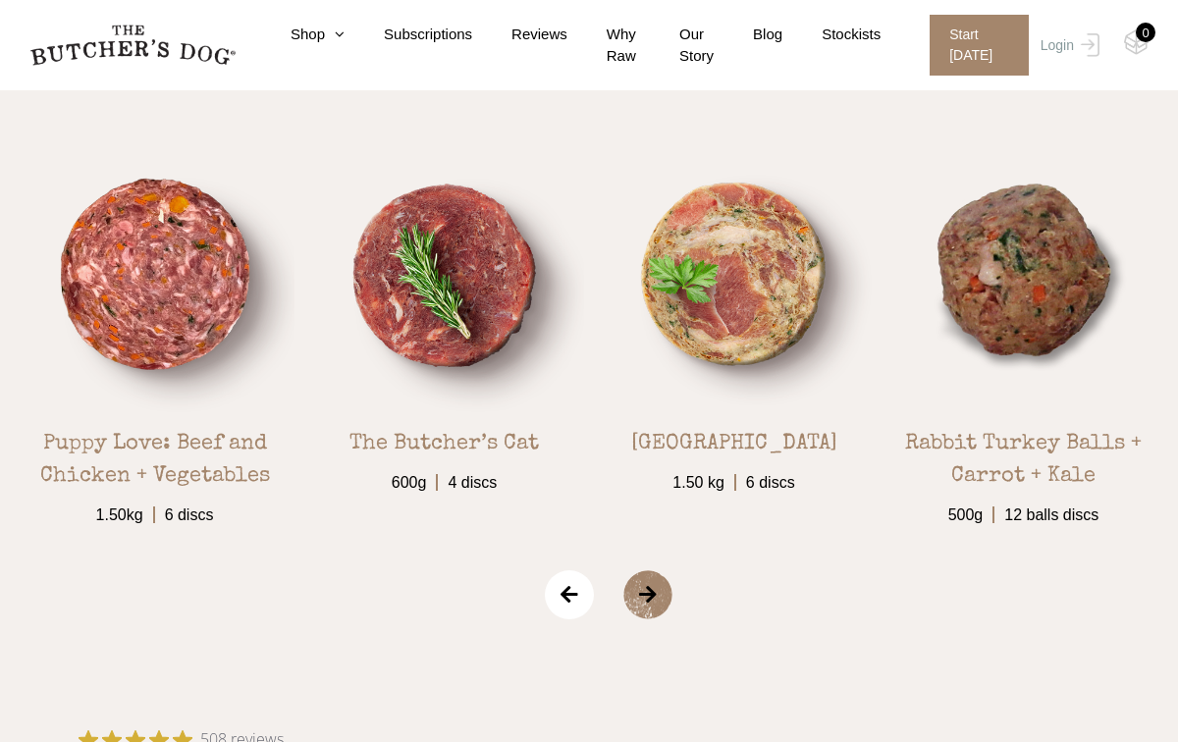
click at [578, 598] on span "‹" at bounding box center [569, 594] width 49 height 49
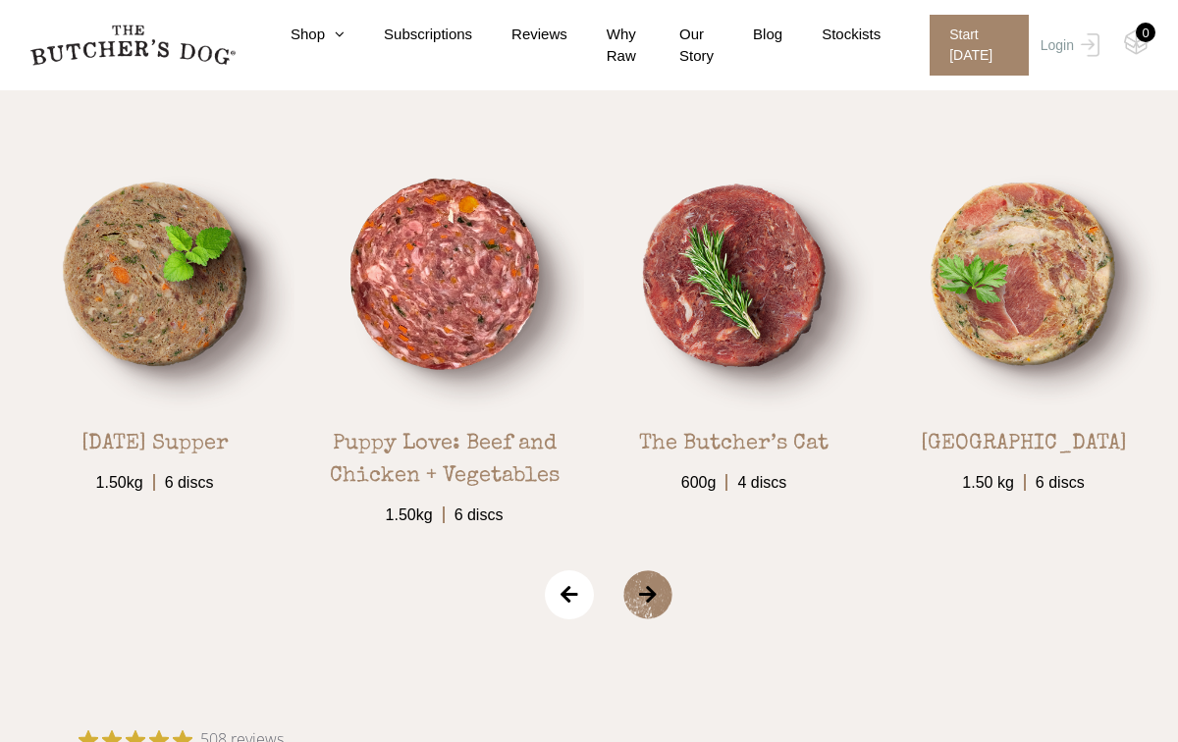
click at [578, 598] on span "‹" at bounding box center [569, 594] width 49 height 49
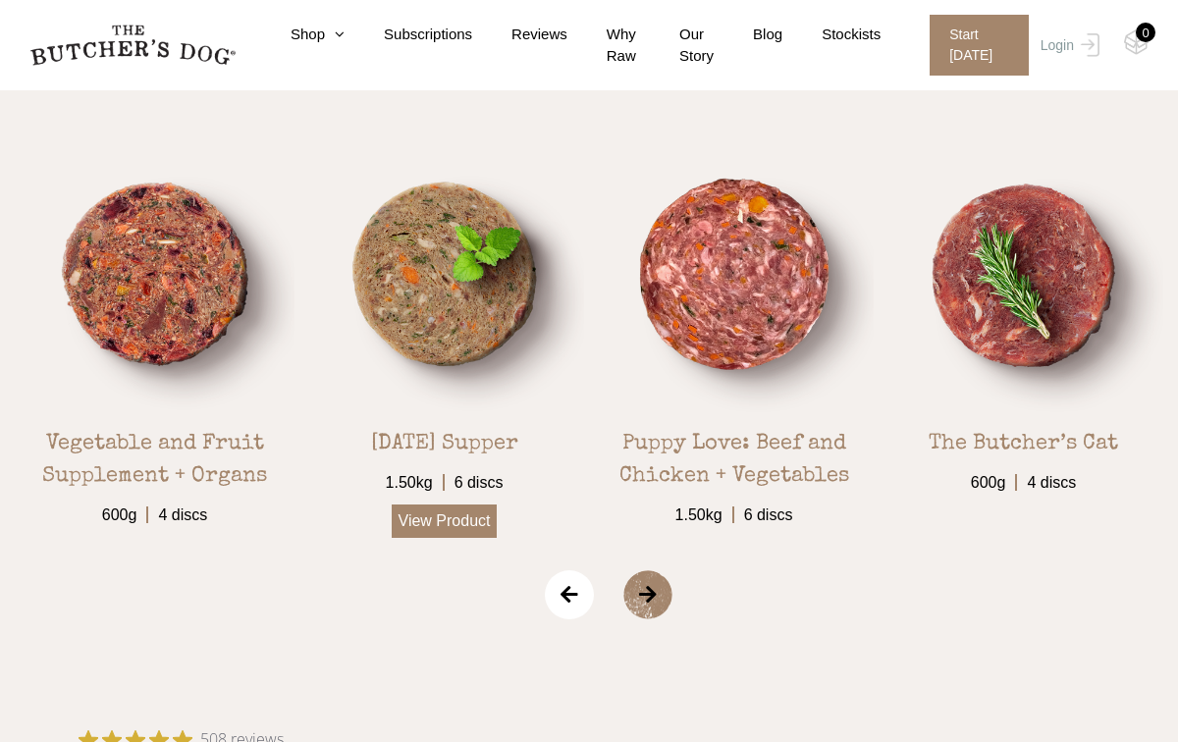
click at [457, 522] on link "View Product" at bounding box center [445, 521] width 106 height 33
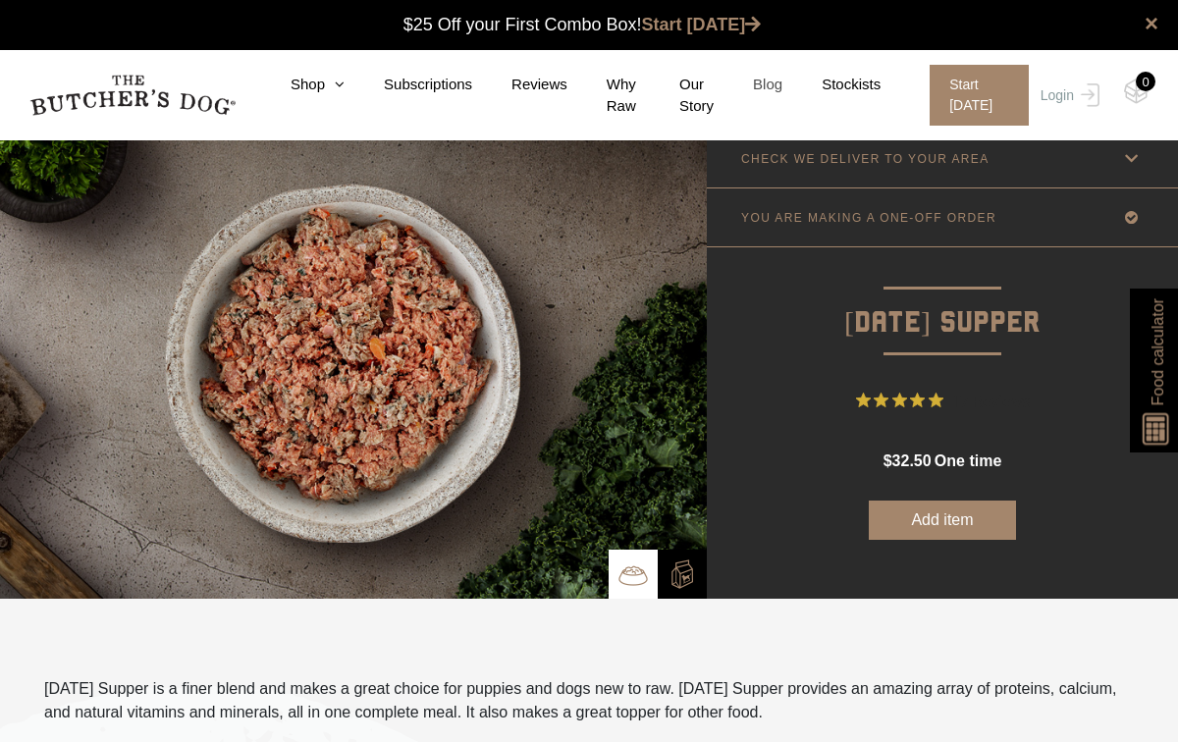
click at [773, 82] on link "Blog" at bounding box center [748, 85] width 69 height 23
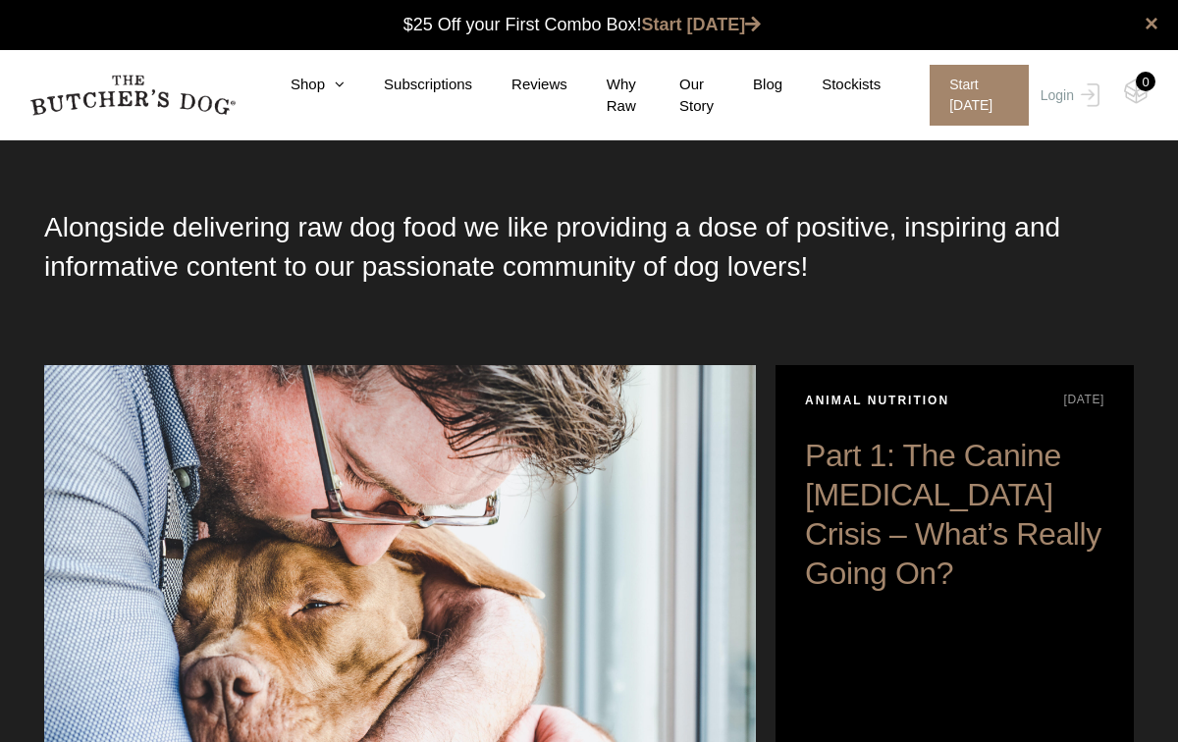
scroll to position [1, 0]
click at [879, 521] on h2 "Part 1: The Canine [MEDICAL_DATA] Crisis – What’s Really Going On?" at bounding box center [955, 528] width 358 height 187
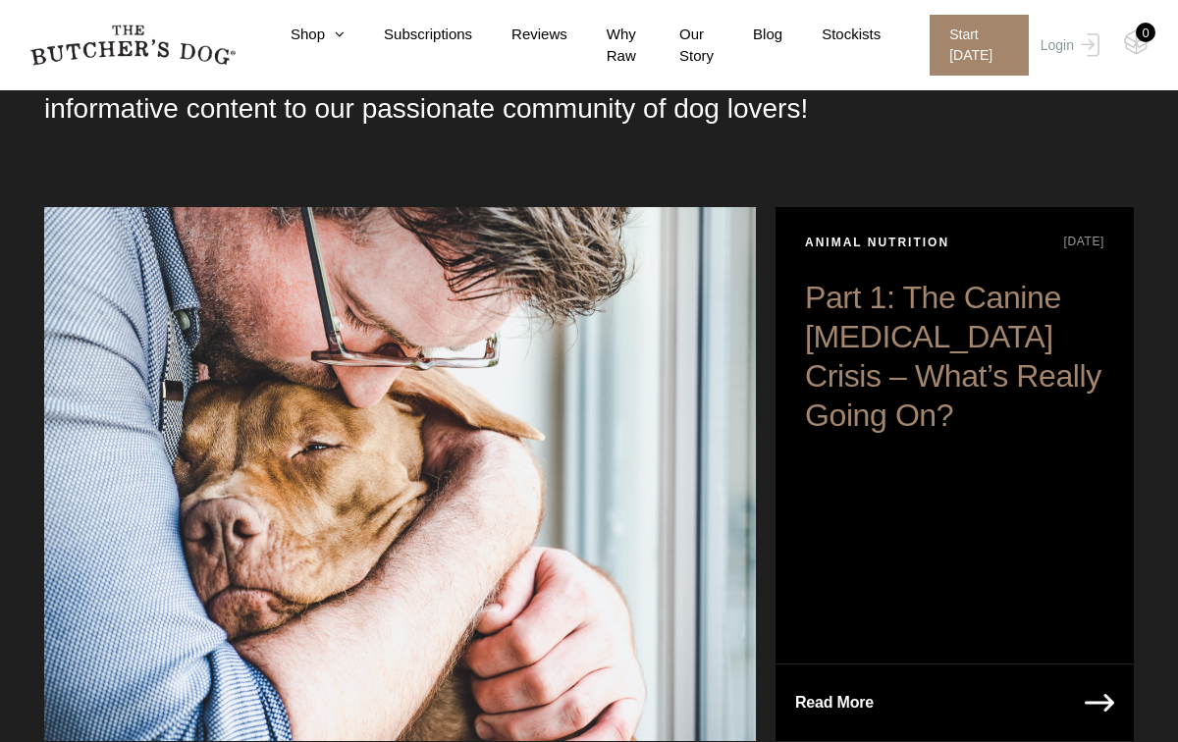
scroll to position [197, 0]
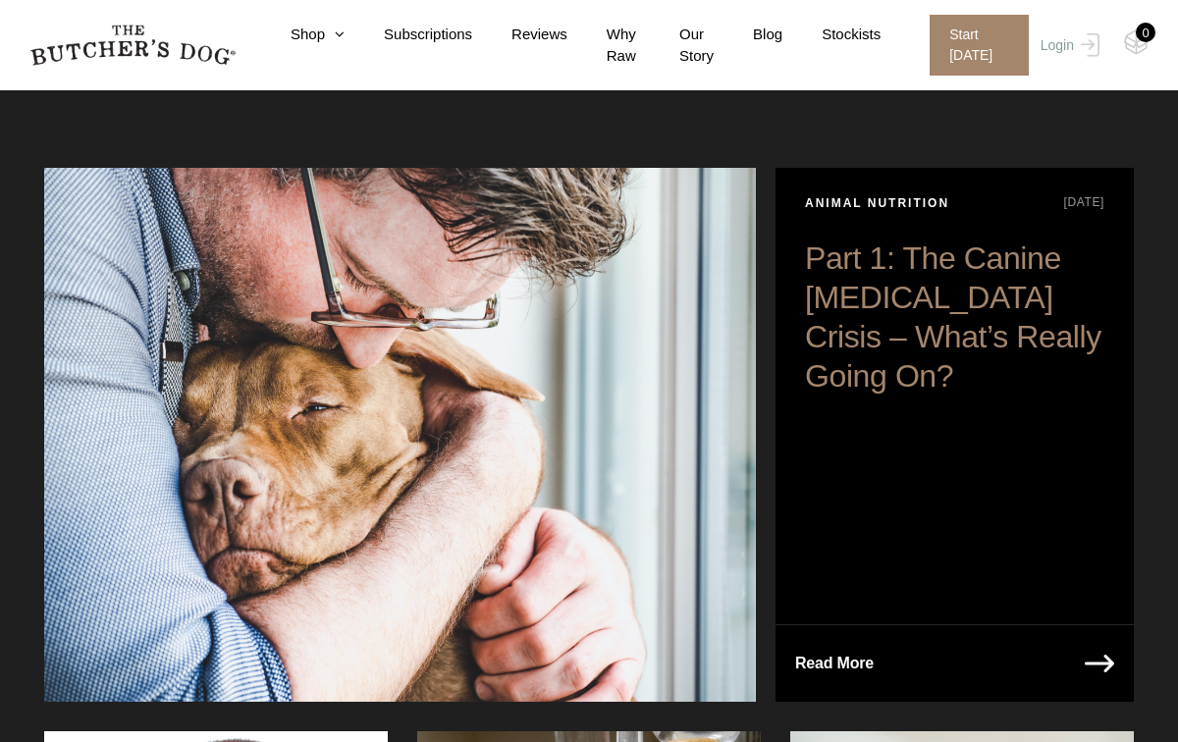
click at [869, 661] on p "Read More" at bounding box center [834, 663] width 79 height 27
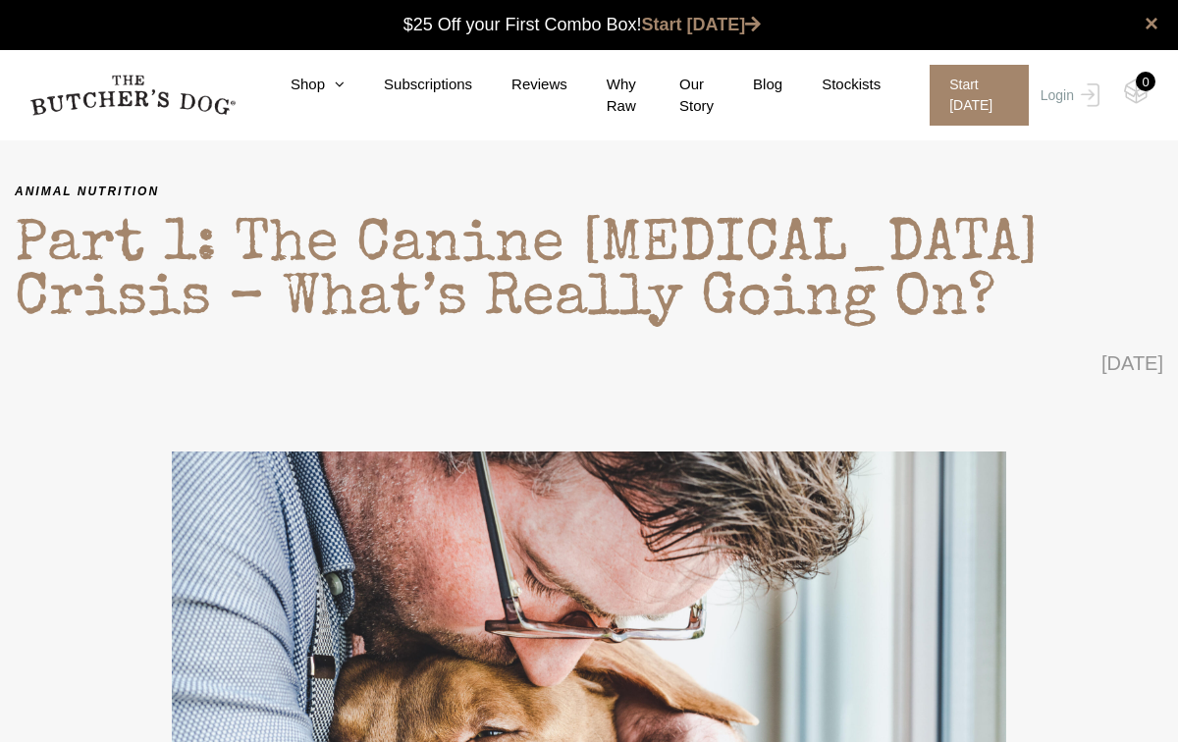
scroll to position [1, 0]
click at [1121, 561] on img at bounding box center [589, 734] width 1149 height 685
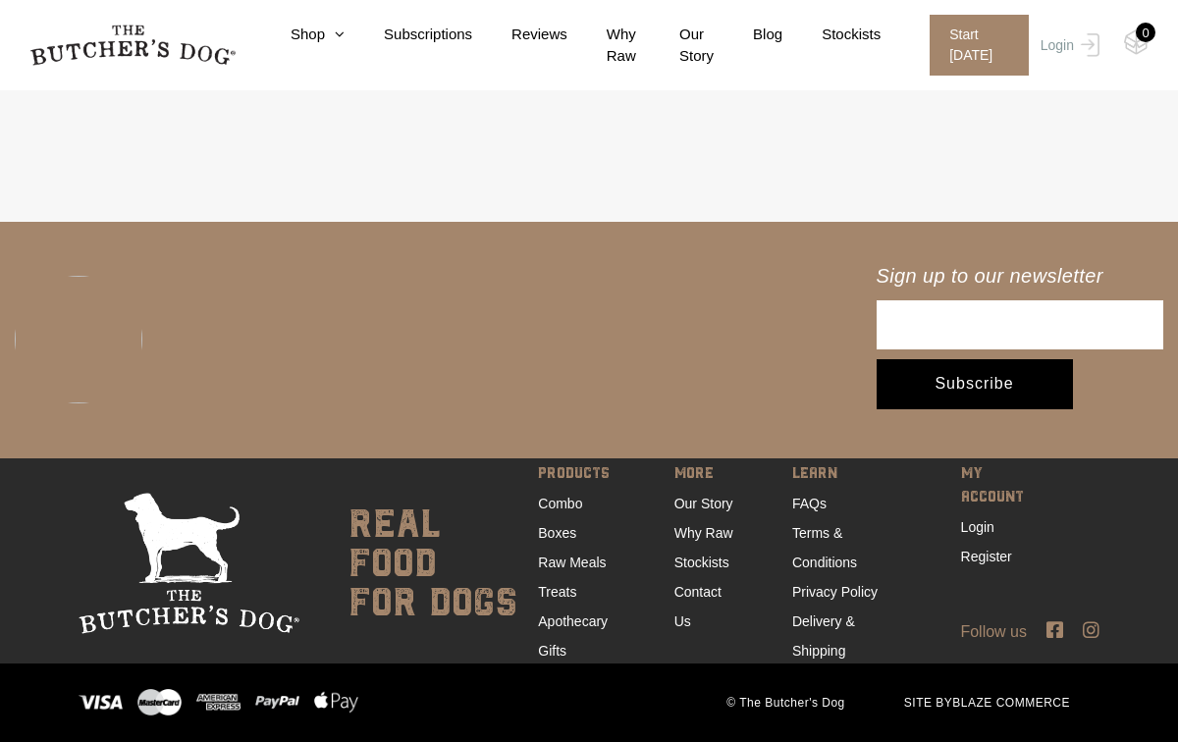
scroll to position [7137, 0]
